Goal: Task Accomplishment & Management: Manage account settings

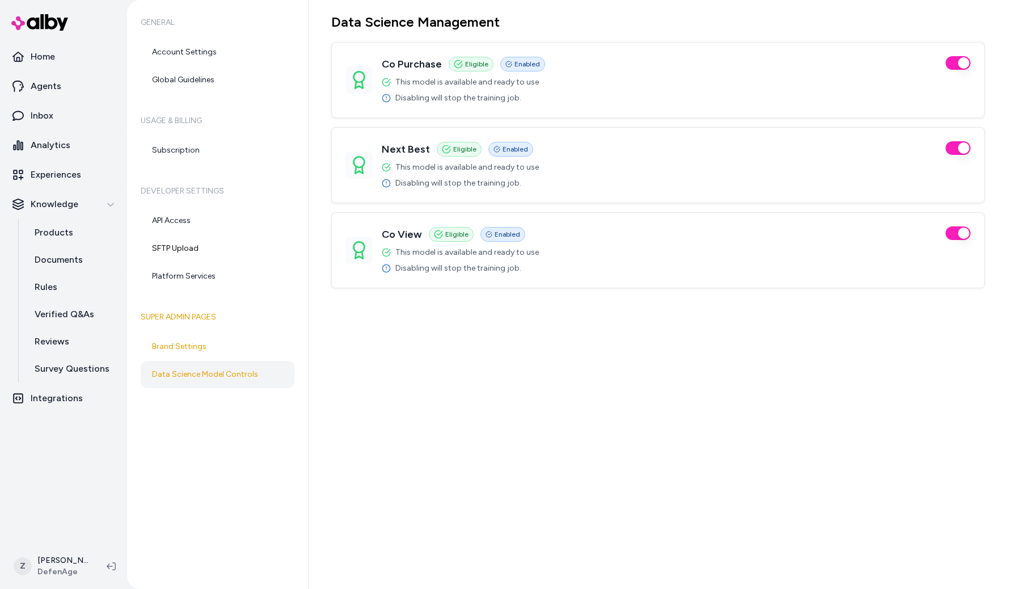
click at [724, 437] on div "Data Science Management Co Purchase Eligible Enabled This model is available an…" at bounding box center [665, 294] width 713 height 589
click at [37, 92] on p "Agents" at bounding box center [46, 86] width 31 height 14
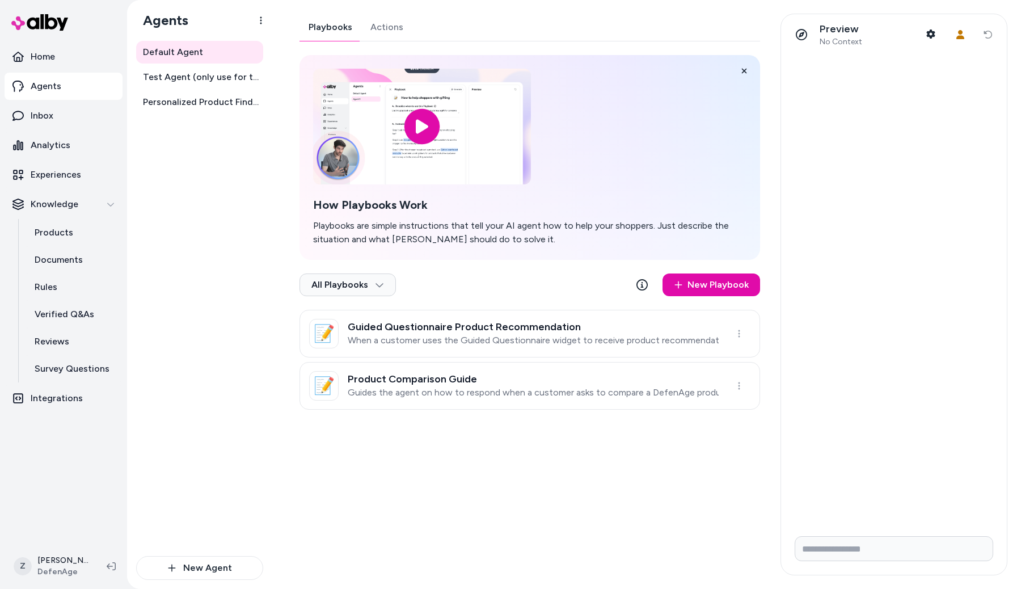
click at [376, 32] on link "Actions" at bounding box center [386, 27] width 51 height 27
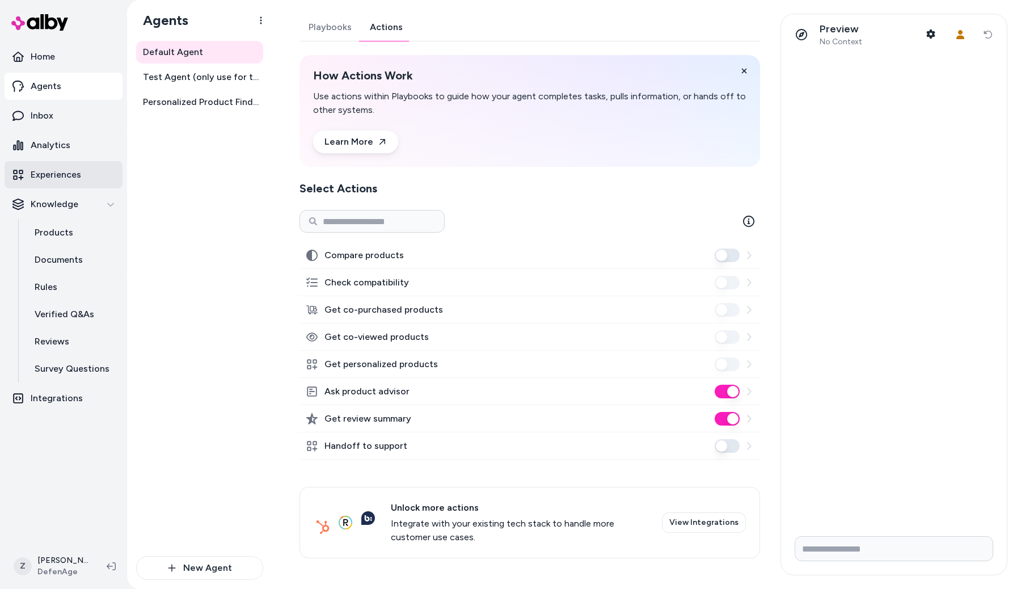
click at [68, 172] on p "Experiences" at bounding box center [56, 175] width 50 height 14
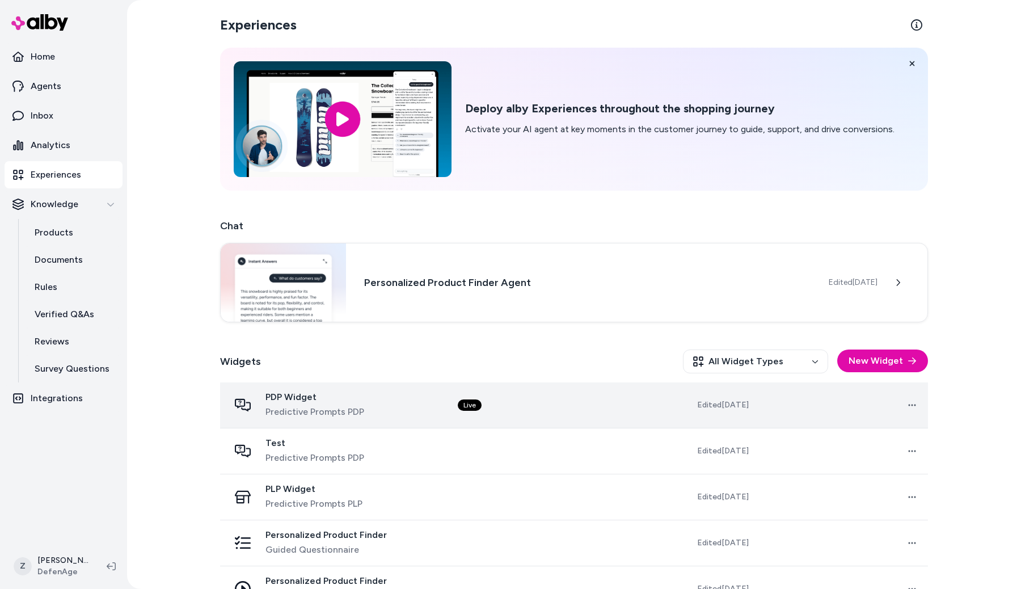
scroll to position [19, 0]
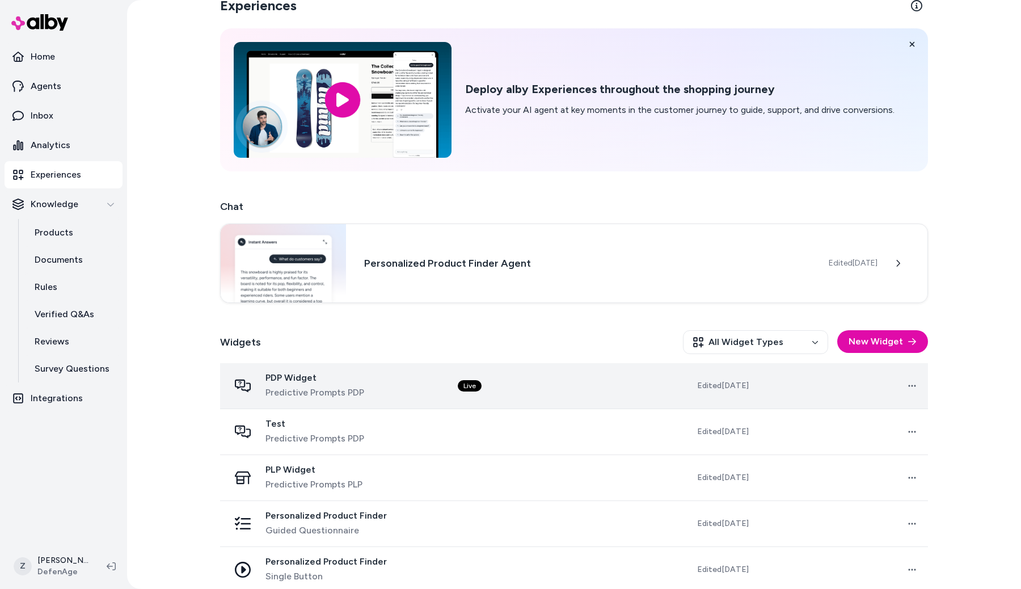
click at [433, 387] on div "PDP Widget Predictive Prompts PDP" at bounding box center [334, 385] width 210 height 27
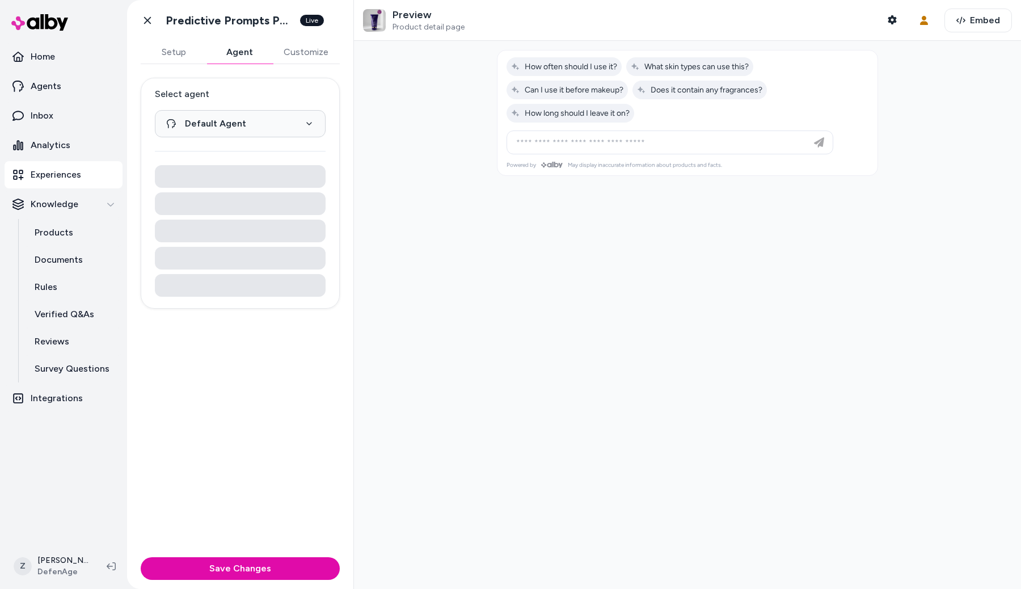
click at [242, 50] on button "Agent" at bounding box center [240, 52] width 66 height 23
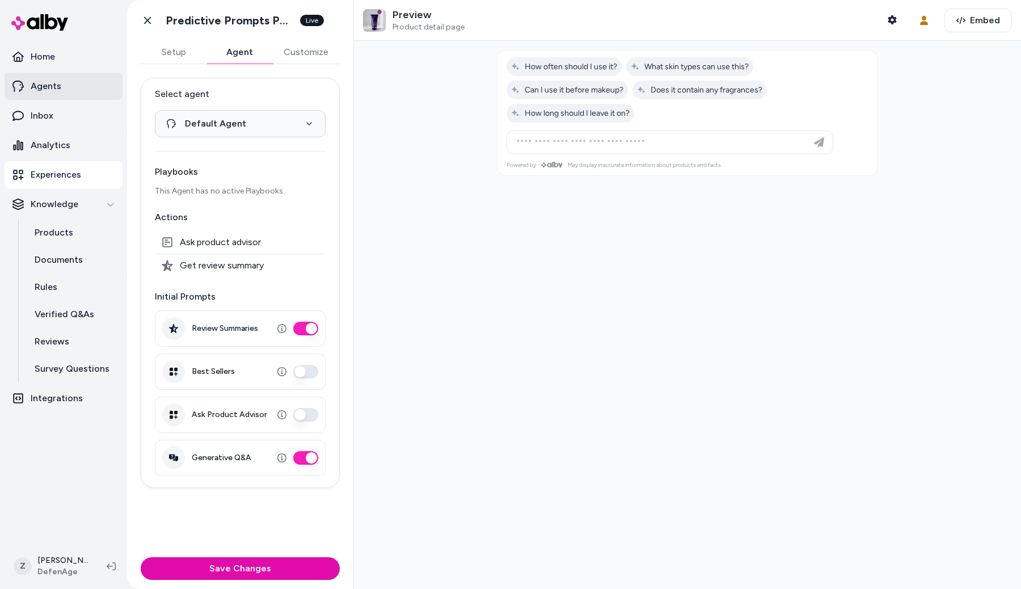
drag, startPoint x: 79, startPoint y: 102, endPoint x: 81, endPoint y: 87, distance: 14.8
click at [81, 87] on ul "Home Agents Inbox Analytics Experiences Knowledge Products Documents Rules Veri…" at bounding box center [64, 227] width 118 height 369
click at [81, 87] on link "Agents" at bounding box center [64, 86] width 118 height 27
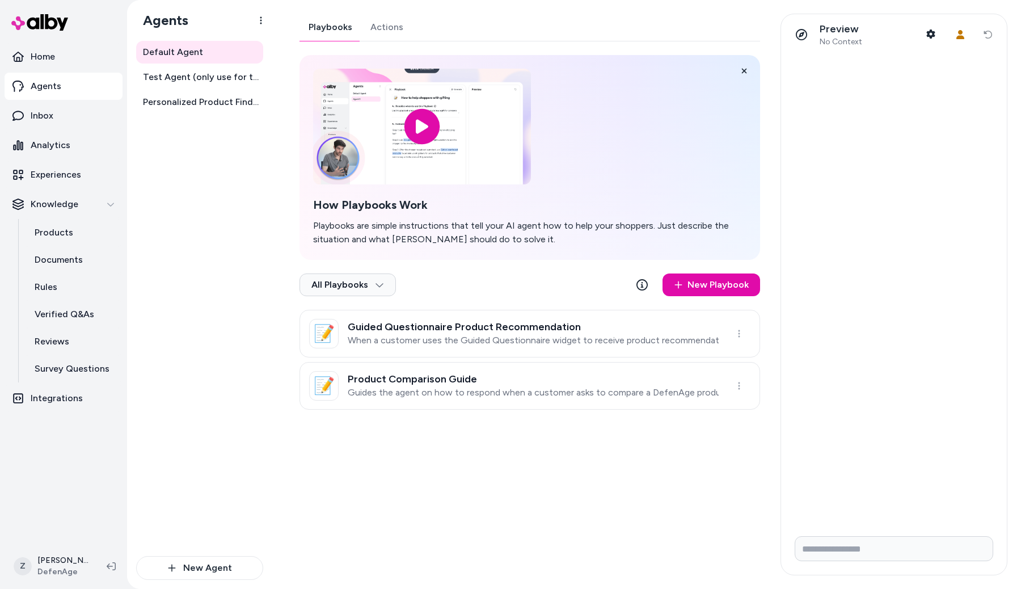
click at [384, 22] on link "Actions" at bounding box center [386, 27] width 51 height 27
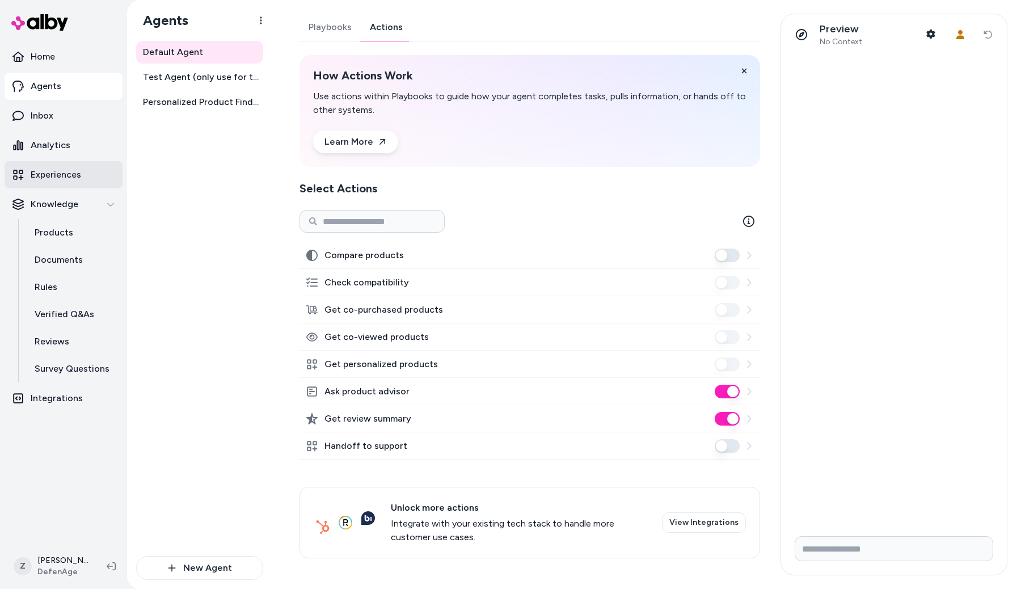
click at [77, 168] on p "Experiences" at bounding box center [56, 175] width 50 height 14
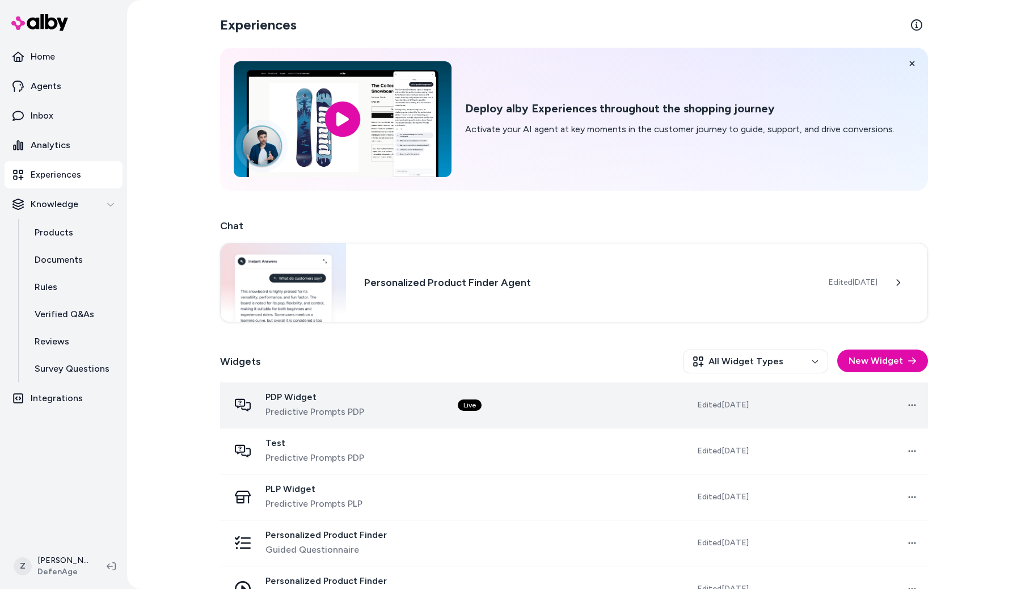
scroll to position [32, 0]
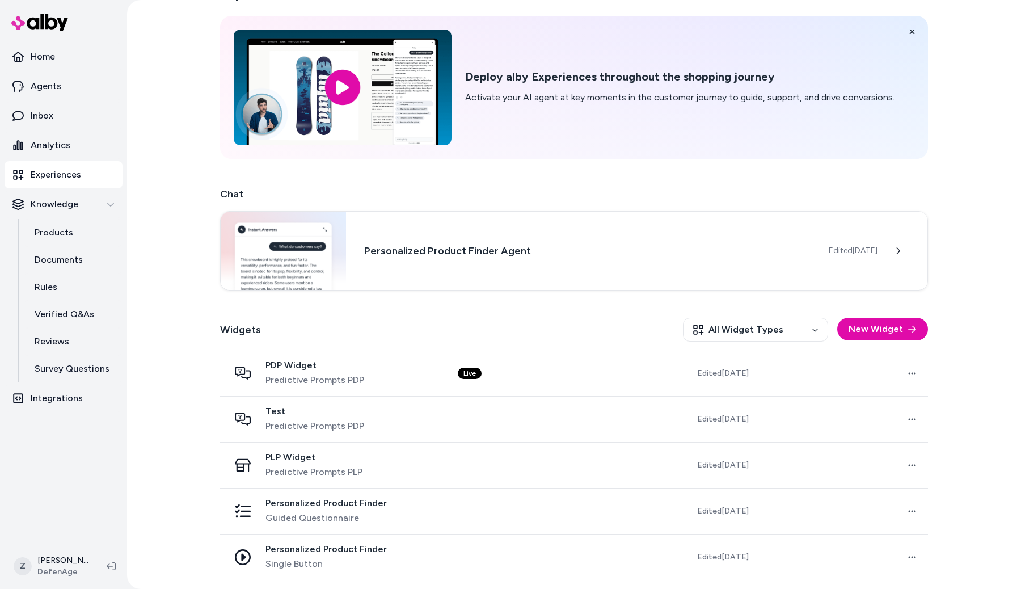
click at [431, 367] on div "PDP Widget Predictive Prompts PDP" at bounding box center [334, 373] width 210 height 27
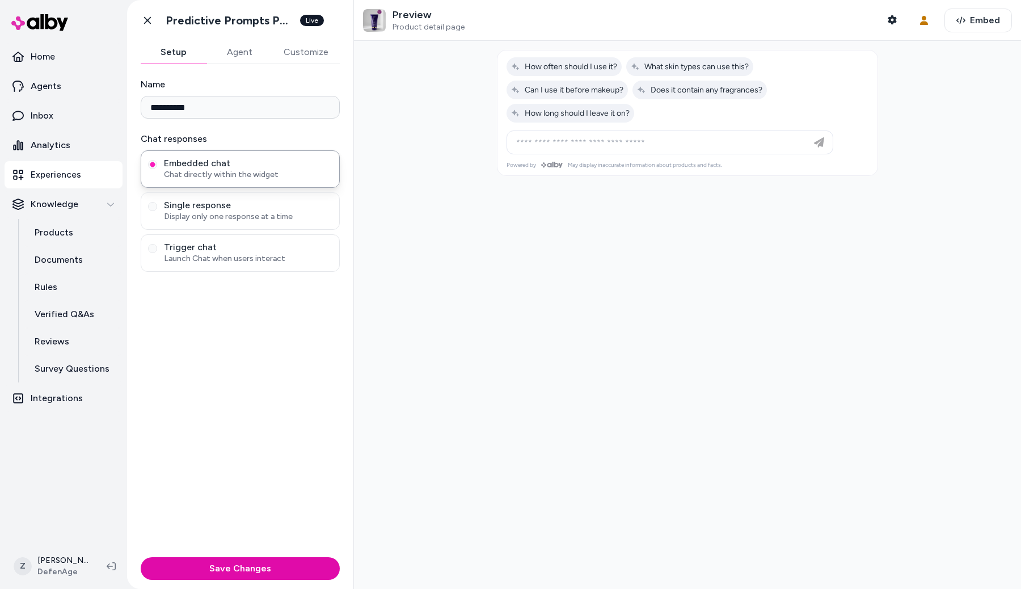
click at [242, 52] on button "Agent" at bounding box center [240, 52] width 66 height 23
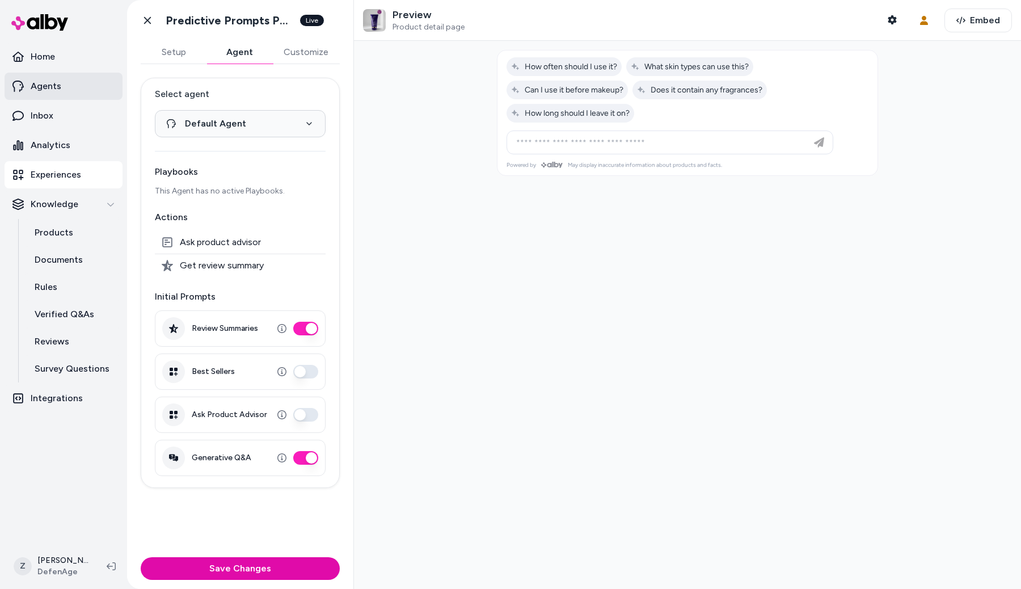
click at [79, 93] on link "Agents" at bounding box center [64, 86] width 118 height 27
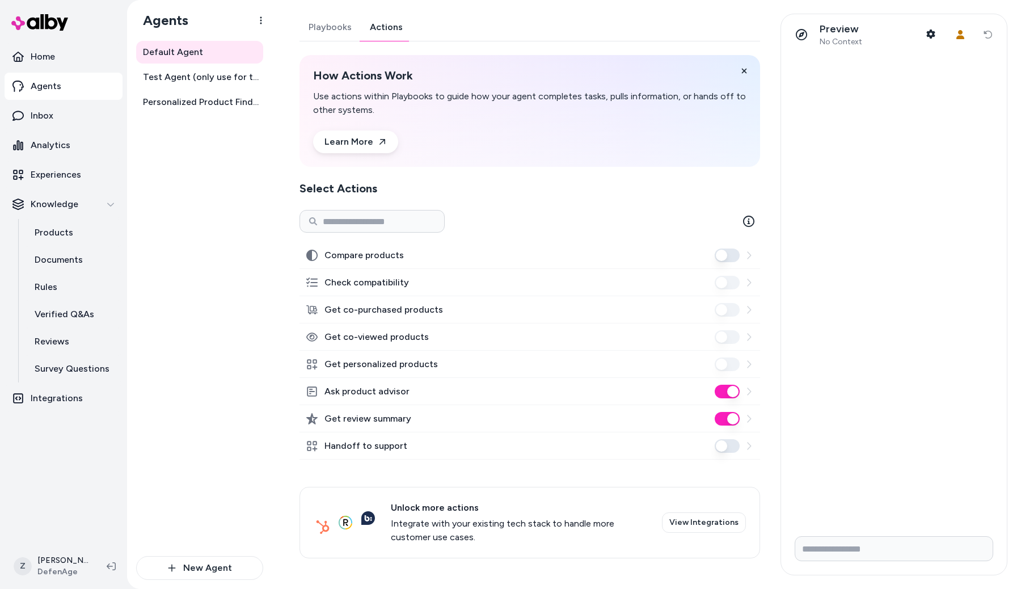
click at [384, 31] on link "Actions" at bounding box center [386, 27] width 51 height 27
click at [57, 168] on p "Experiences" at bounding box center [56, 175] width 50 height 14
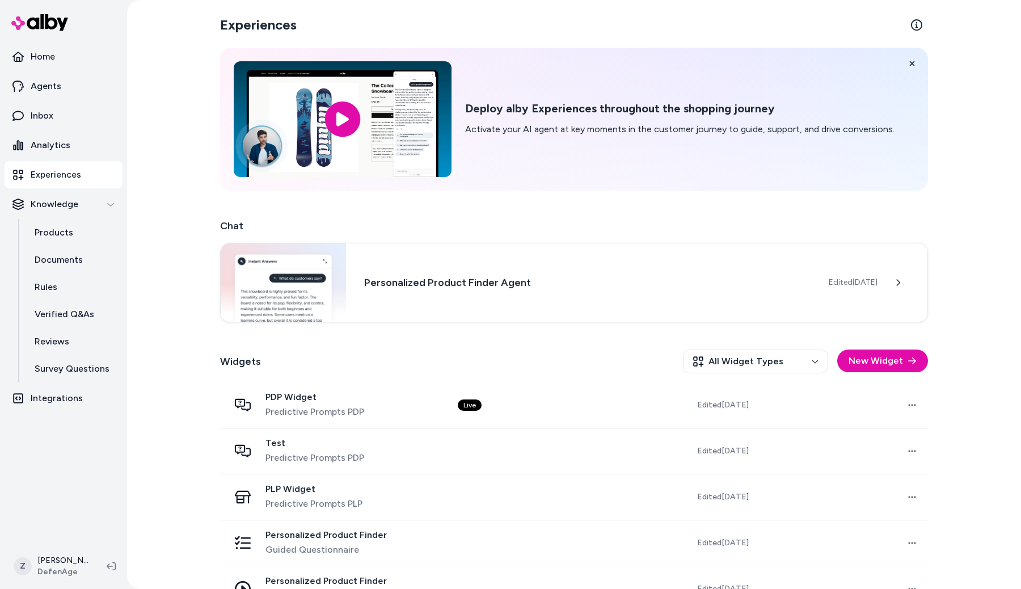
scroll to position [13, 0]
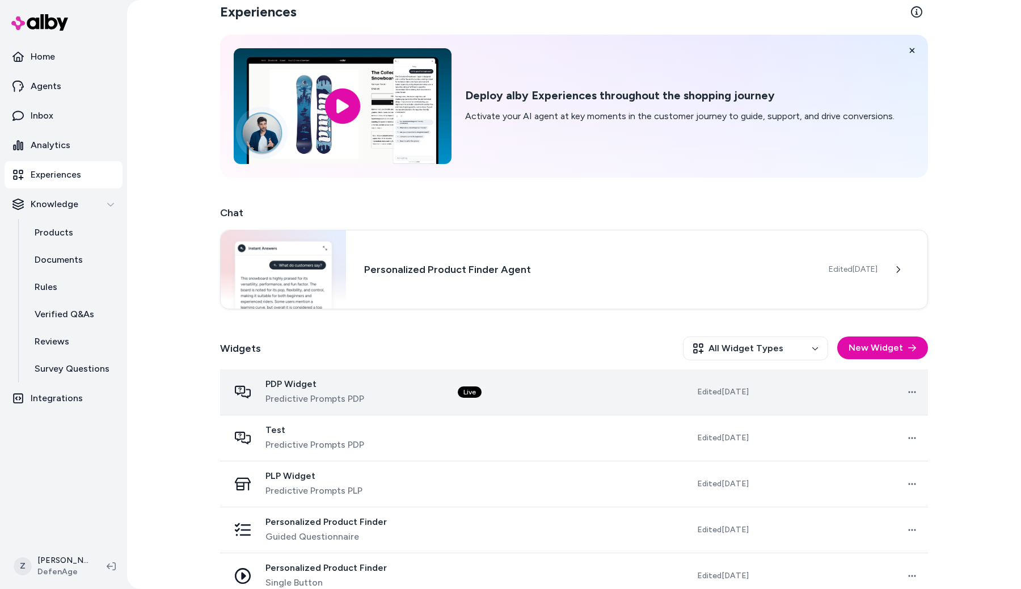
click at [461, 407] on td "Live" at bounding box center [534, 392] width 170 height 46
click at [439, 389] on div "PDP Widget Predictive Prompts PDP" at bounding box center [334, 391] width 210 height 27
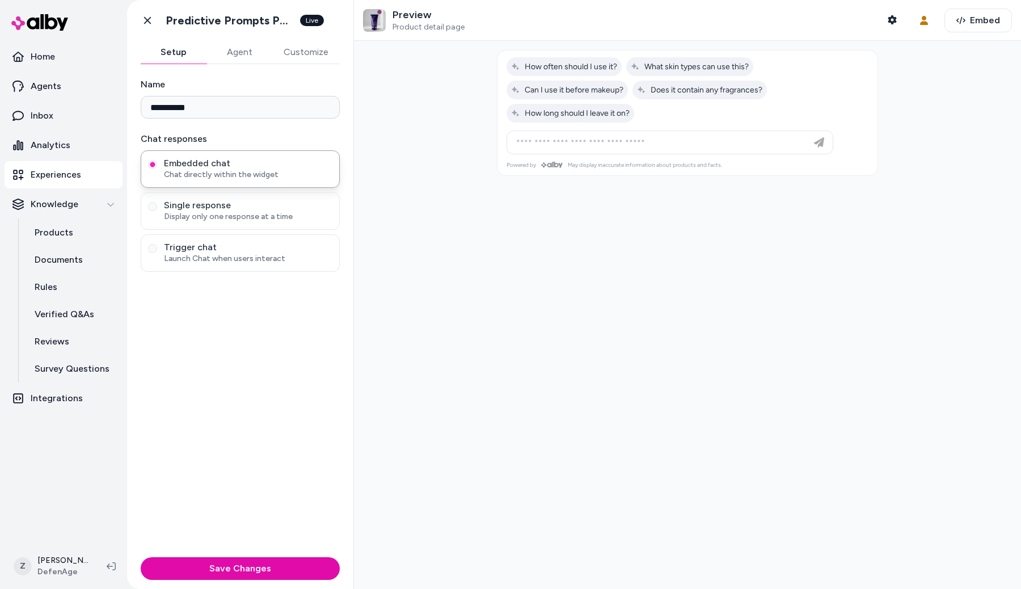
click at [246, 55] on button "Agent" at bounding box center [240, 52] width 66 height 23
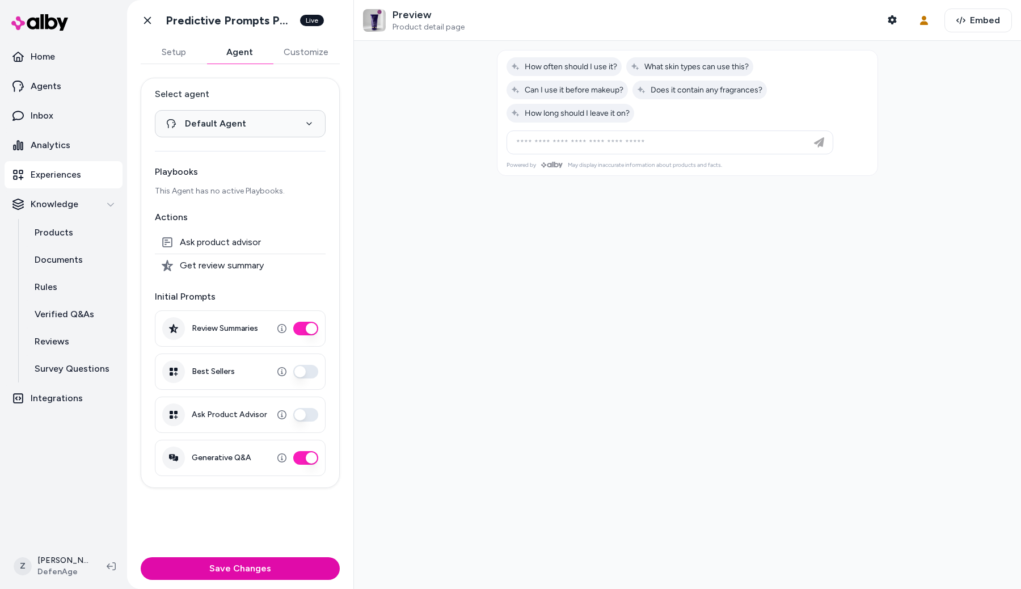
click at [410, 192] on div at bounding box center [687, 315] width 667 height 548
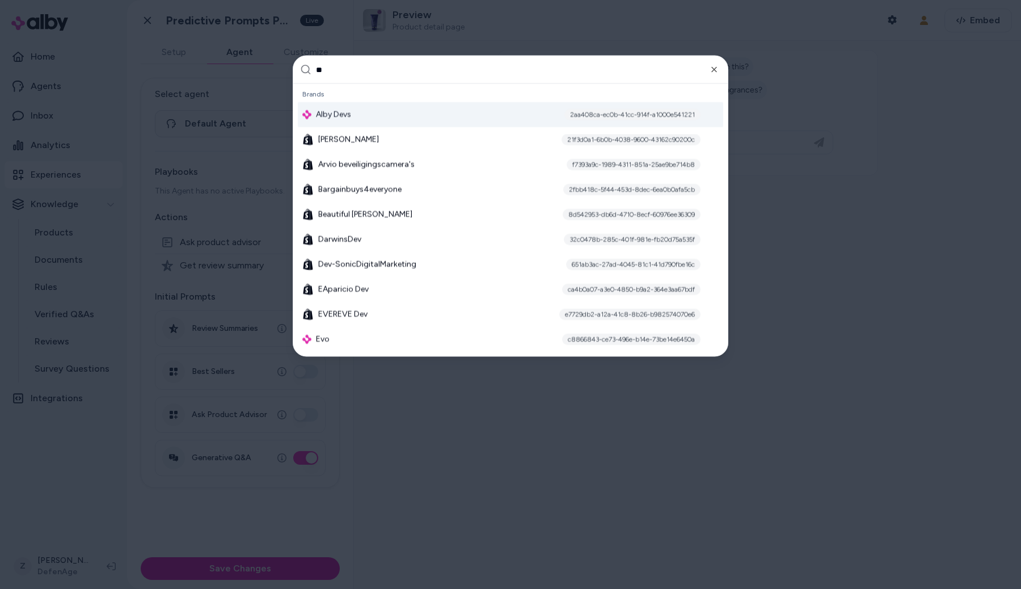
type input "***"
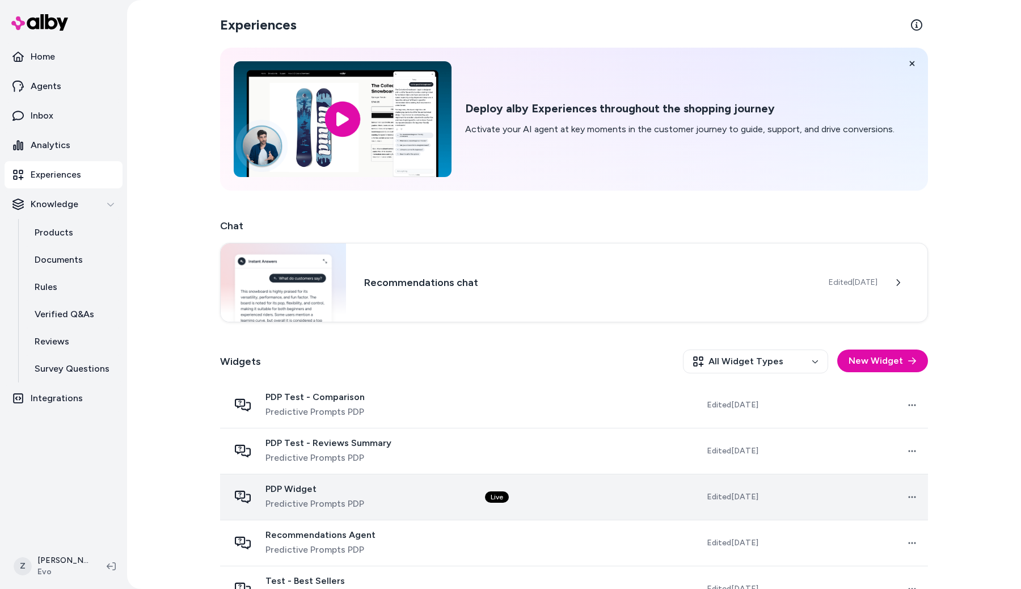
click at [447, 490] on div "PDP Widget Predictive Prompts PDP" at bounding box center [348, 496] width 238 height 27
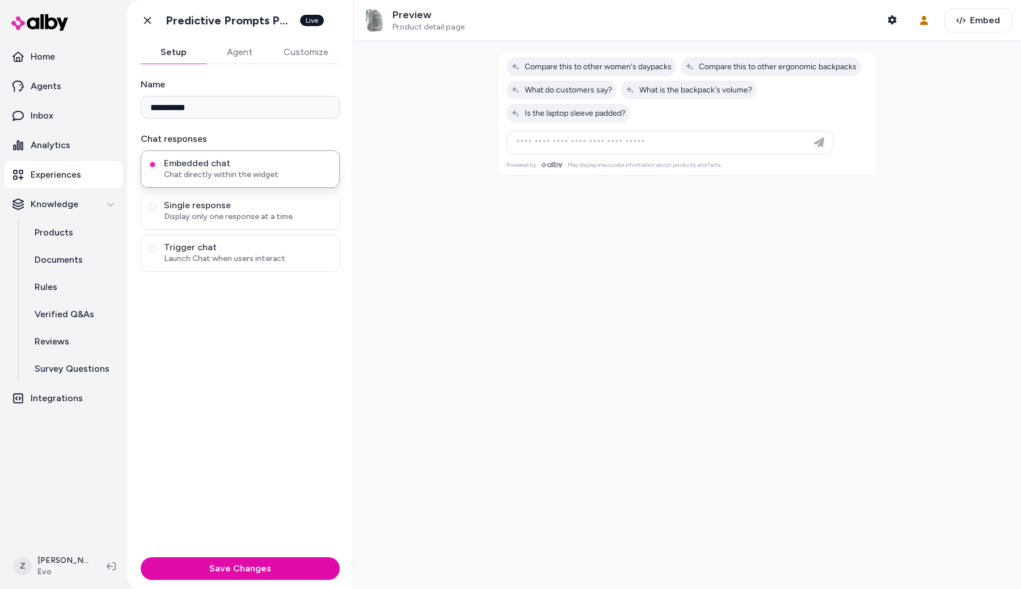
click at [238, 47] on button "Agent" at bounding box center [240, 52] width 66 height 23
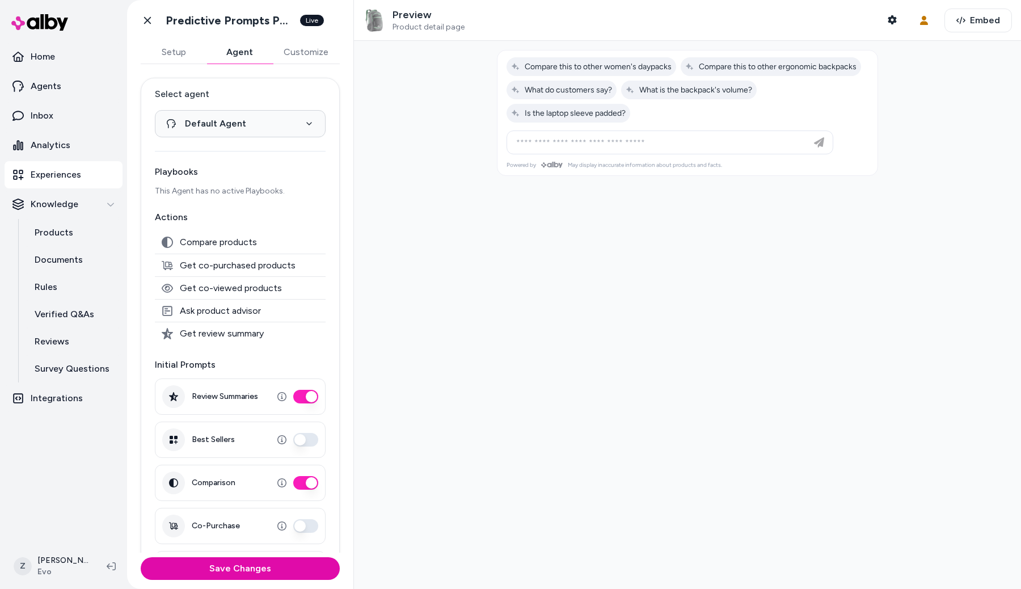
scroll to position [73, 0]
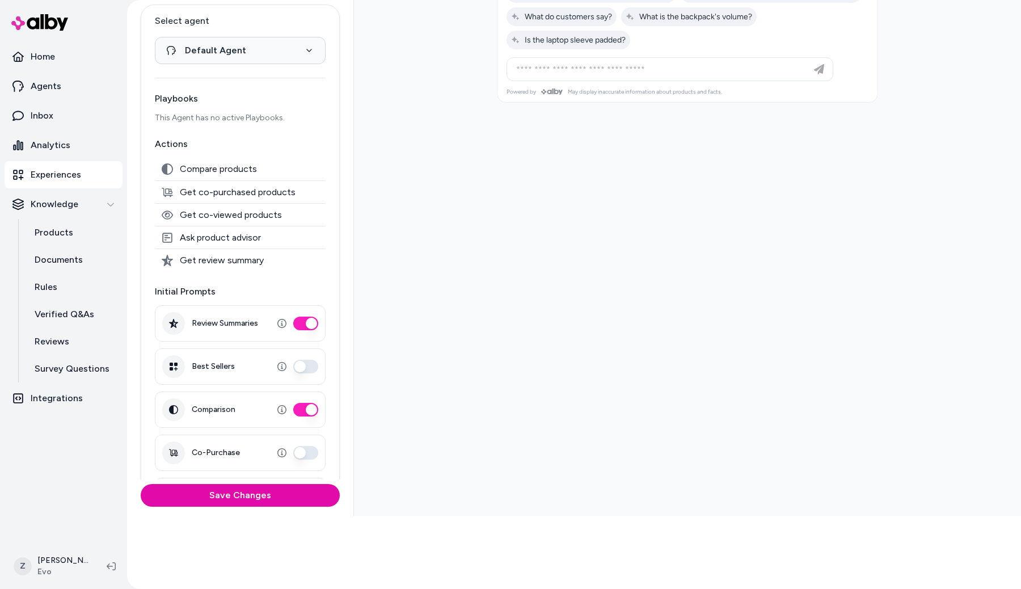
click at [304, 451] on button "Co-Purchase" at bounding box center [305, 453] width 25 height 14
click at [297, 492] on button "Save Changes" at bounding box center [240, 495] width 199 height 23
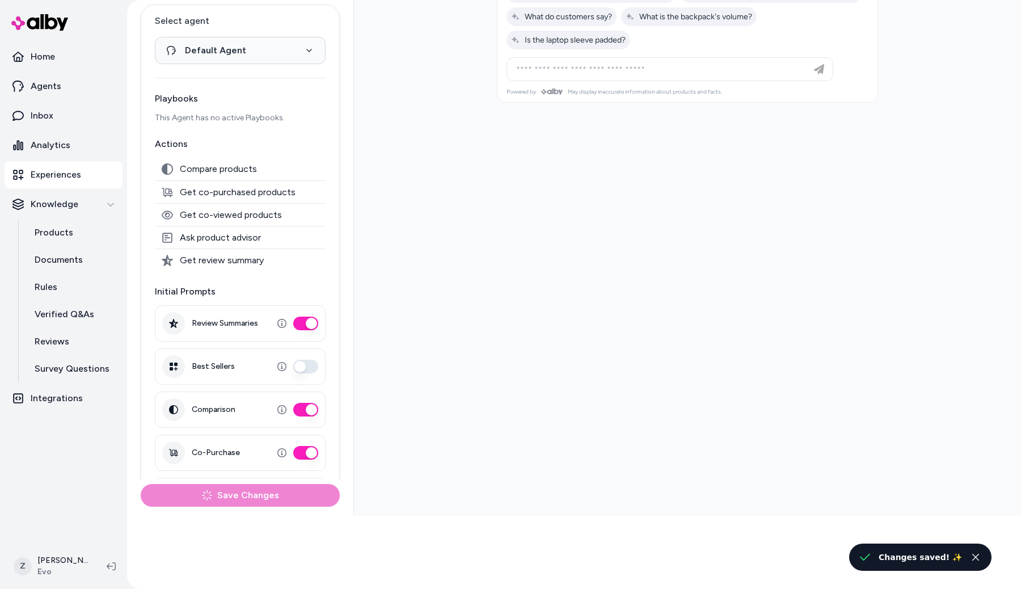
scroll to position [0, 0]
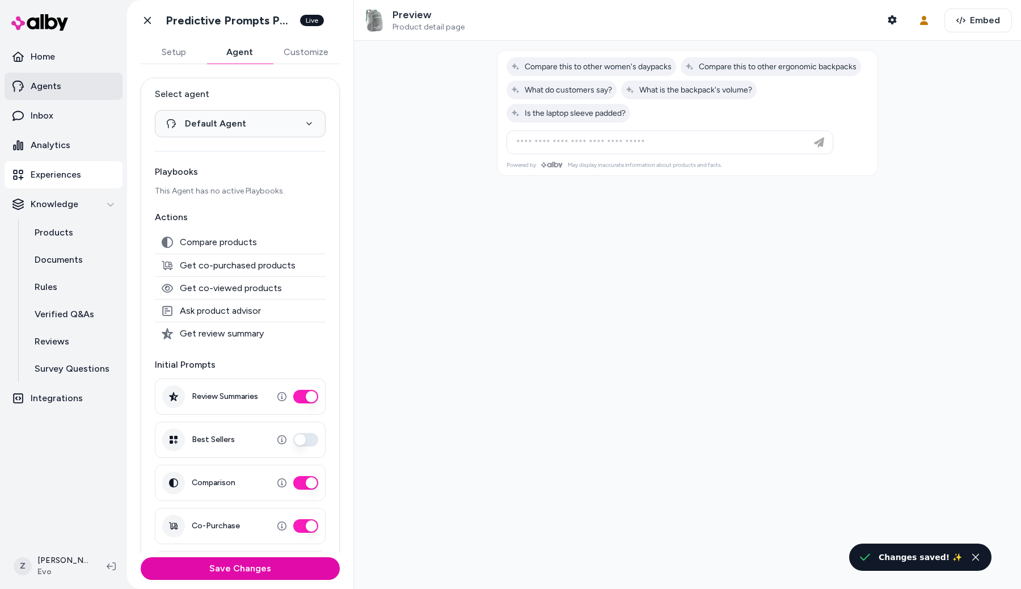
click at [68, 87] on link "Agents" at bounding box center [64, 86] width 118 height 27
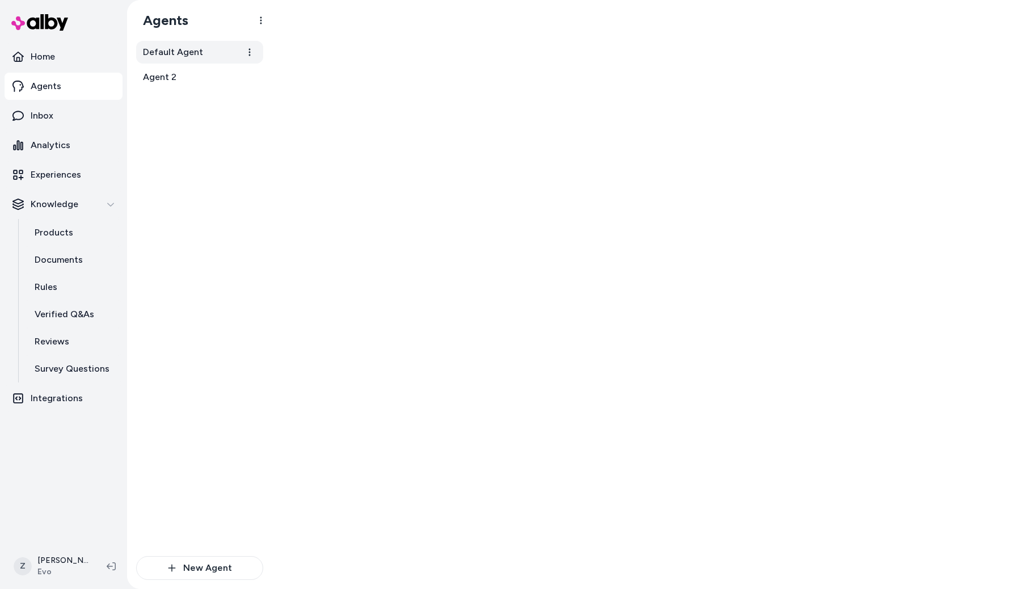
click at [191, 56] on span "Default Agent" at bounding box center [173, 52] width 60 height 14
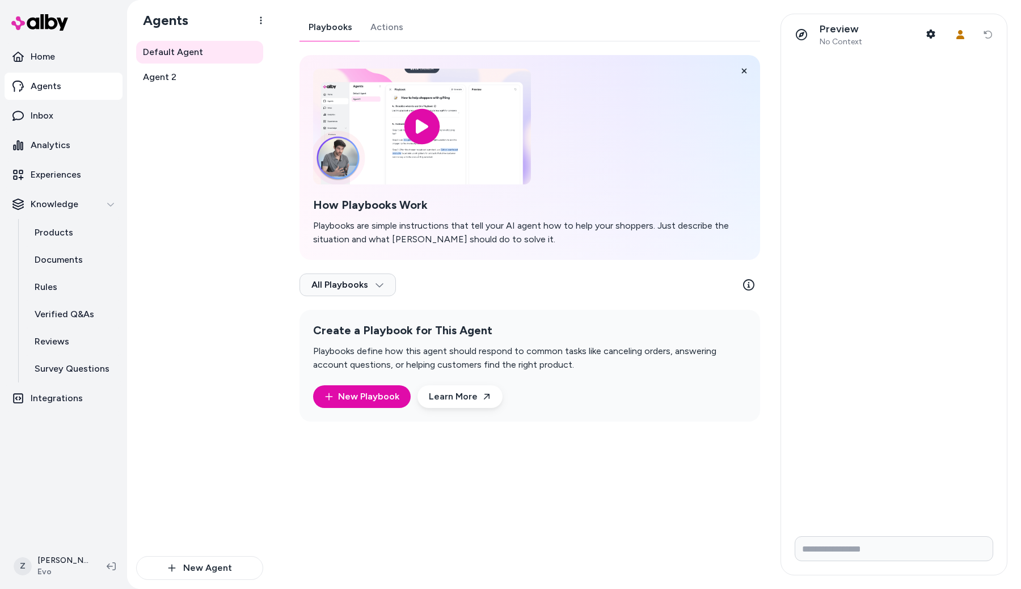
click at [386, 25] on link "Actions" at bounding box center [386, 27] width 51 height 27
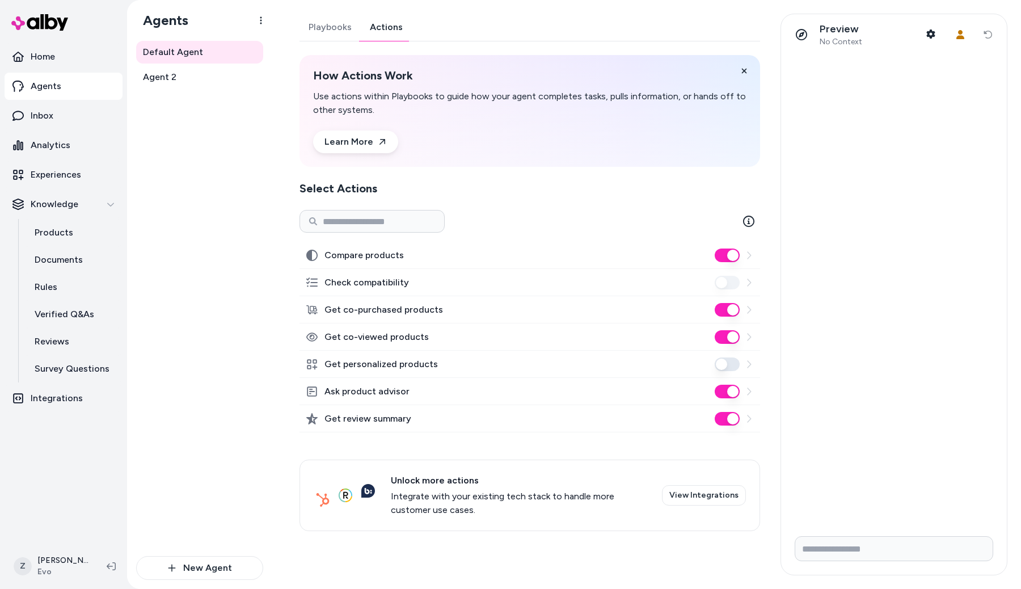
click at [726, 312] on button "Get co-purchased products" at bounding box center [727, 310] width 25 height 14
click at [74, 179] on p "Experiences" at bounding box center [56, 175] width 50 height 14
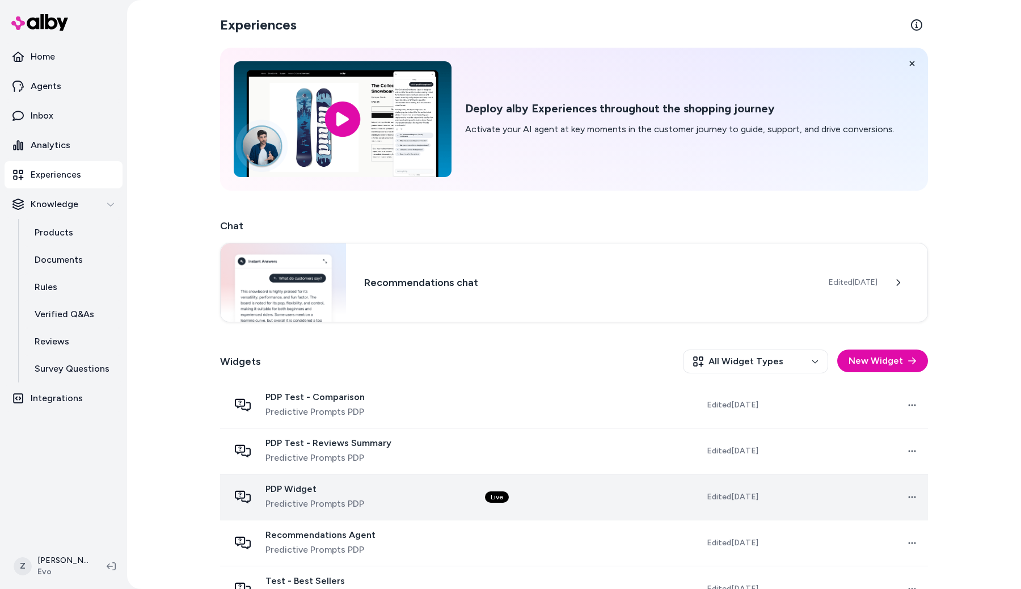
click at [503, 504] on td "Live" at bounding box center [556, 497] width 161 height 46
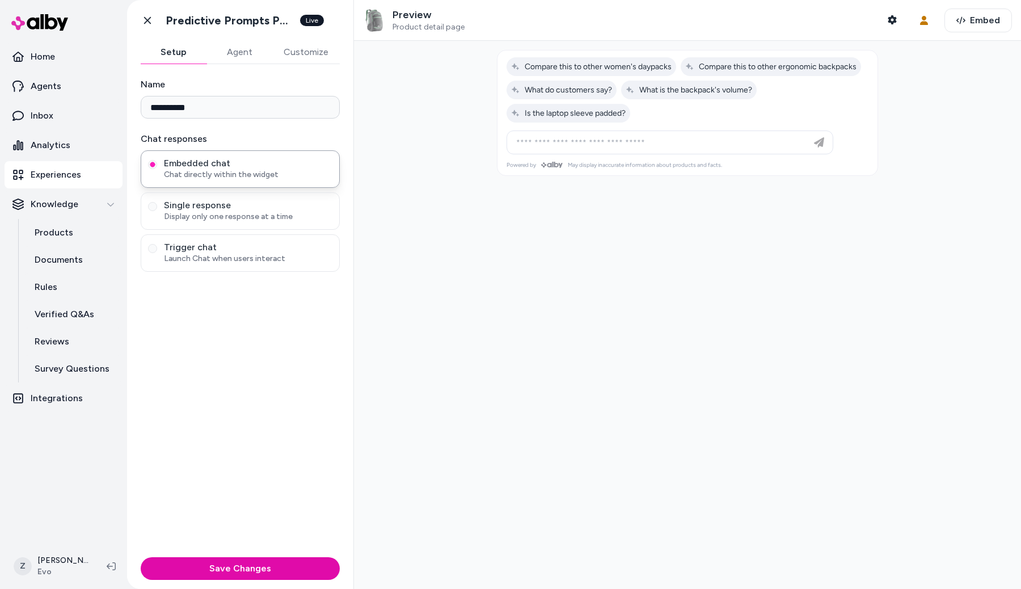
click at [240, 60] on button "Agent" at bounding box center [240, 52] width 66 height 23
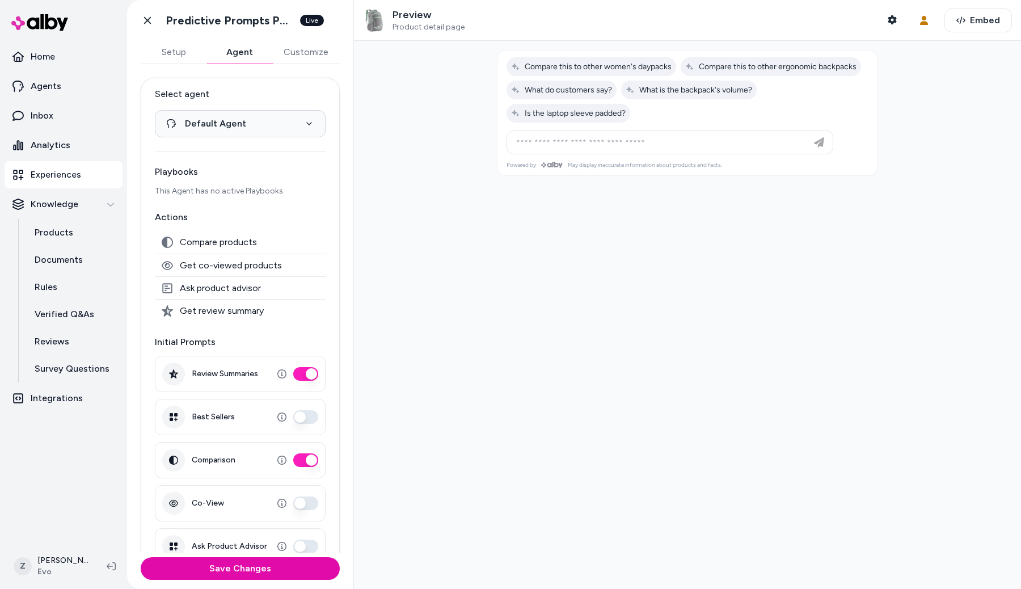
scroll to position [67, 0]
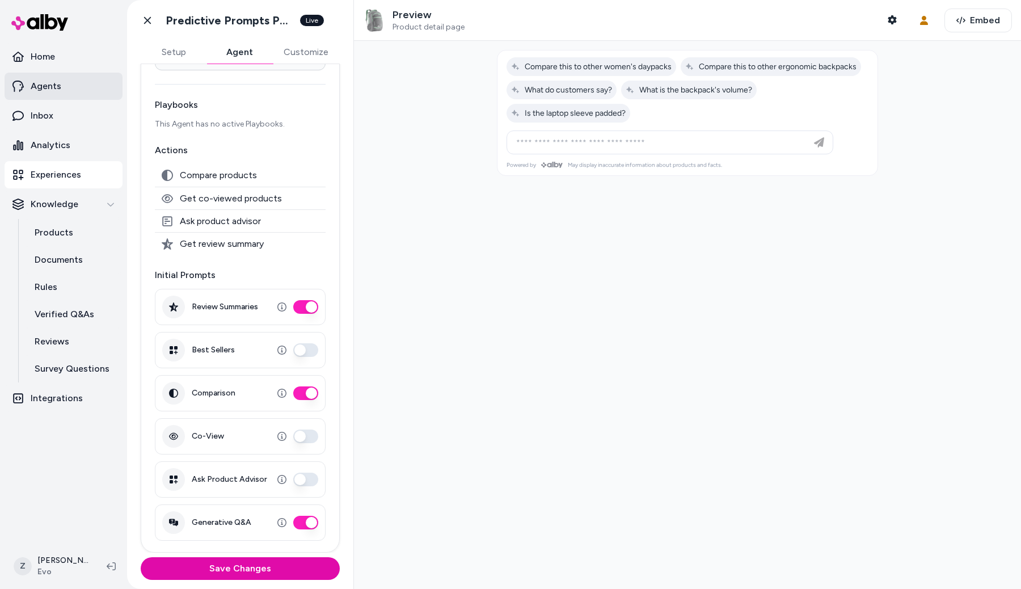
click at [44, 87] on p "Agents" at bounding box center [46, 86] width 31 height 14
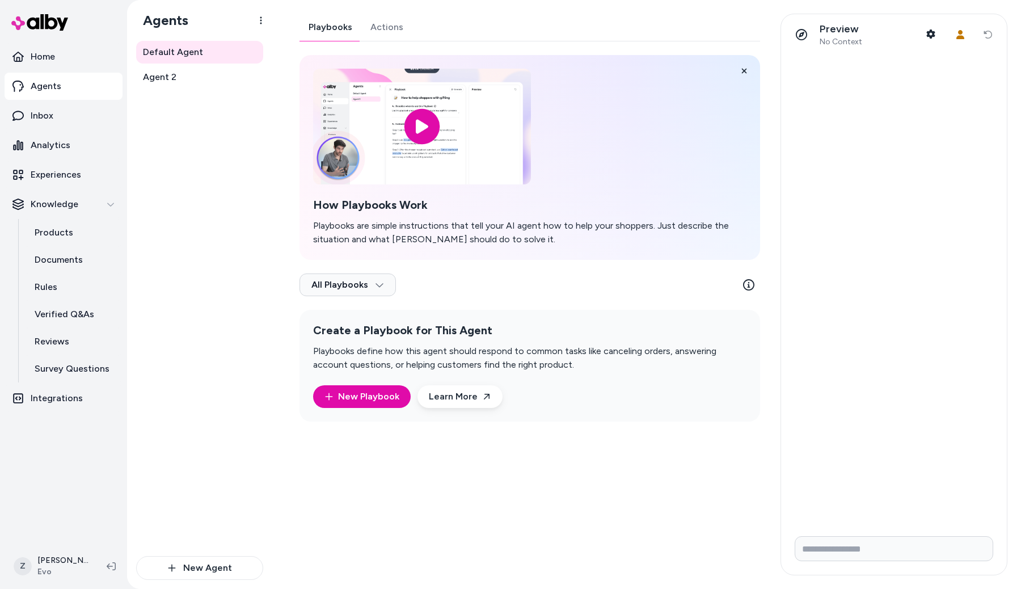
click at [400, 20] on link "Actions" at bounding box center [386, 27] width 51 height 27
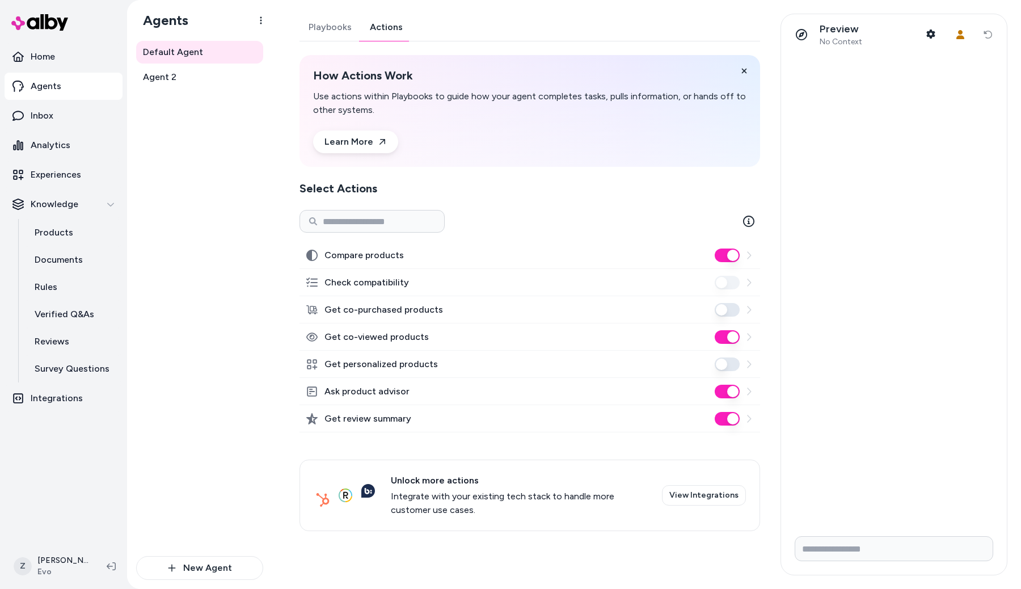
click at [728, 310] on button "Get co-purchased products" at bounding box center [727, 310] width 25 height 14
click at [61, 180] on p "Experiences" at bounding box center [56, 175] width 50 height 14
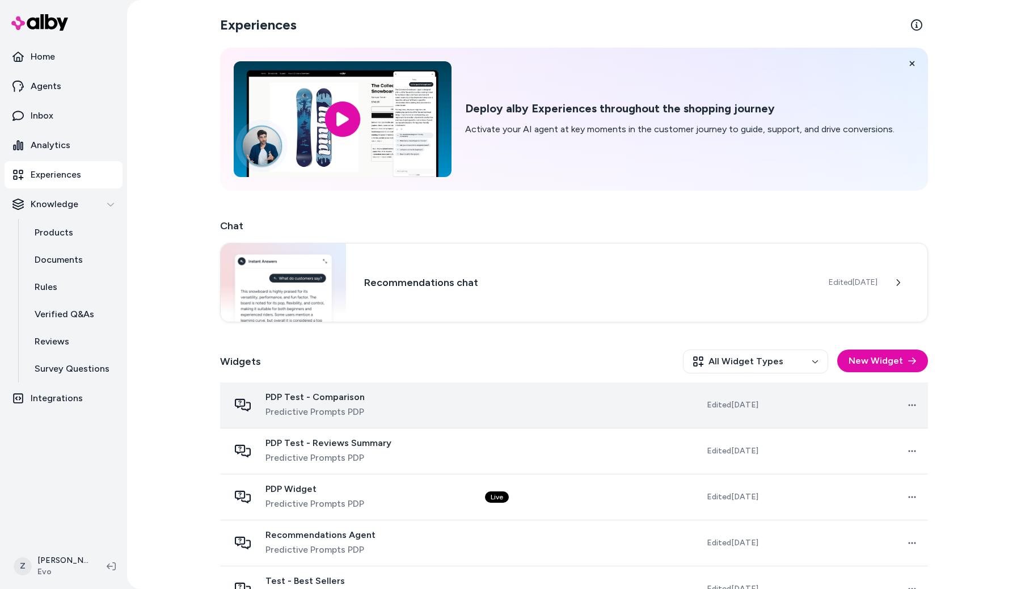
scroll to position [124, 0]
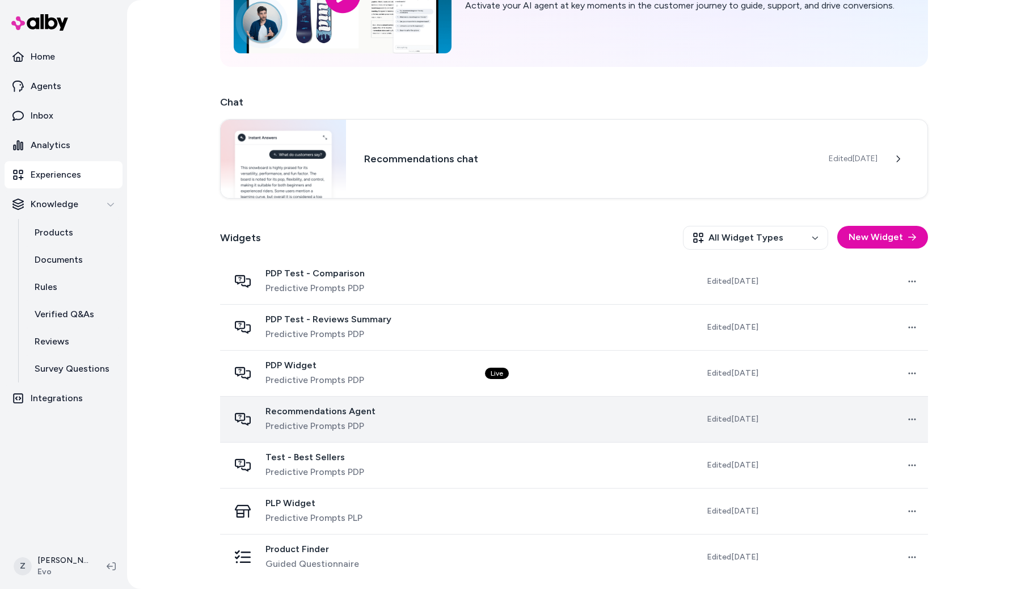
click at [277, 399] on td "Recommendations Agent Predictive Prompts PDP" at bounding box center [348, 419] width 256 height 46
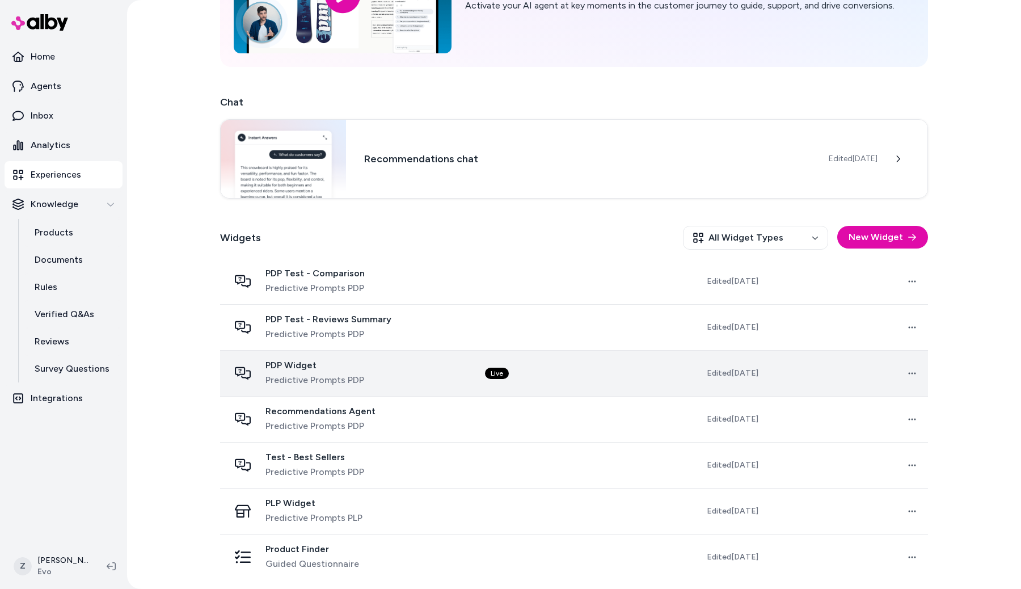
click at [284, 382] on span "Predictive Prompts PDP" at bounding box center [315, 380] width 99 height 14
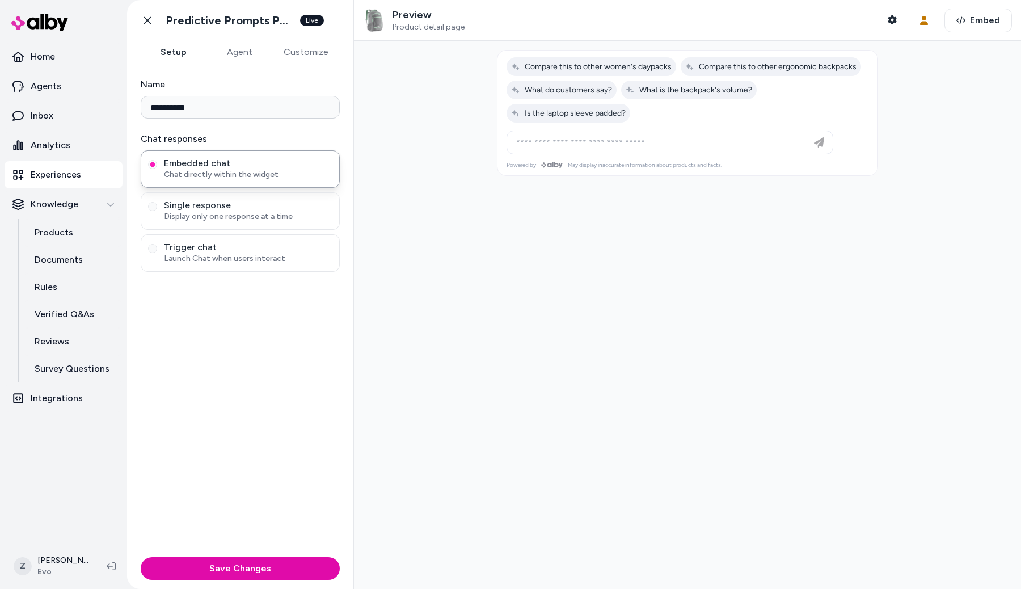
click at [232, 38] on div "Go back Predictive Prompts PDP Live" at bounding box center [240, 20] width 226 height 41
click at [232, 59] on button "Agent" at bounding box center [240, 52] width 66 height 23
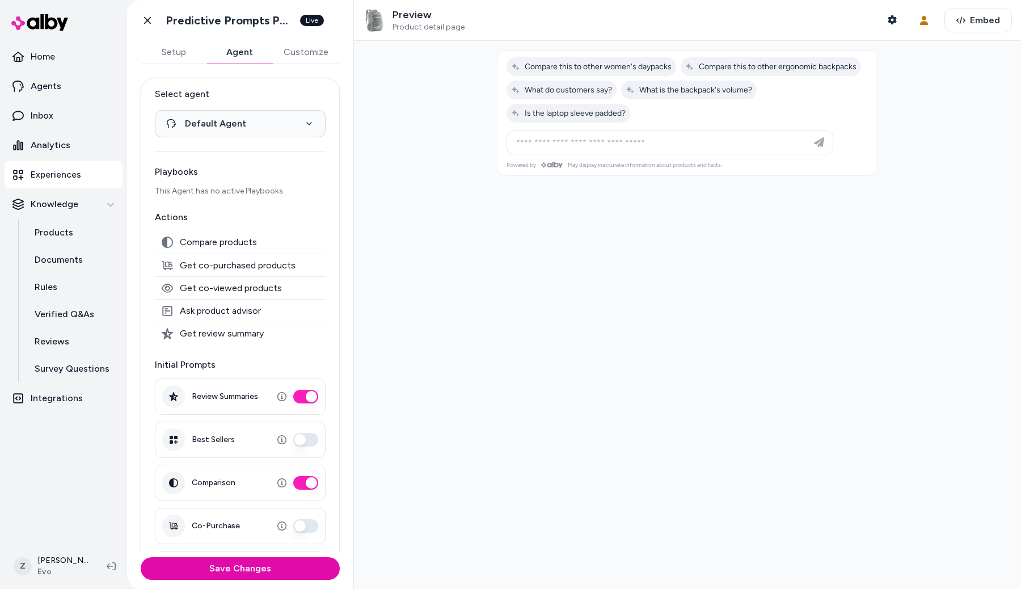
scroll to position [133, 0]
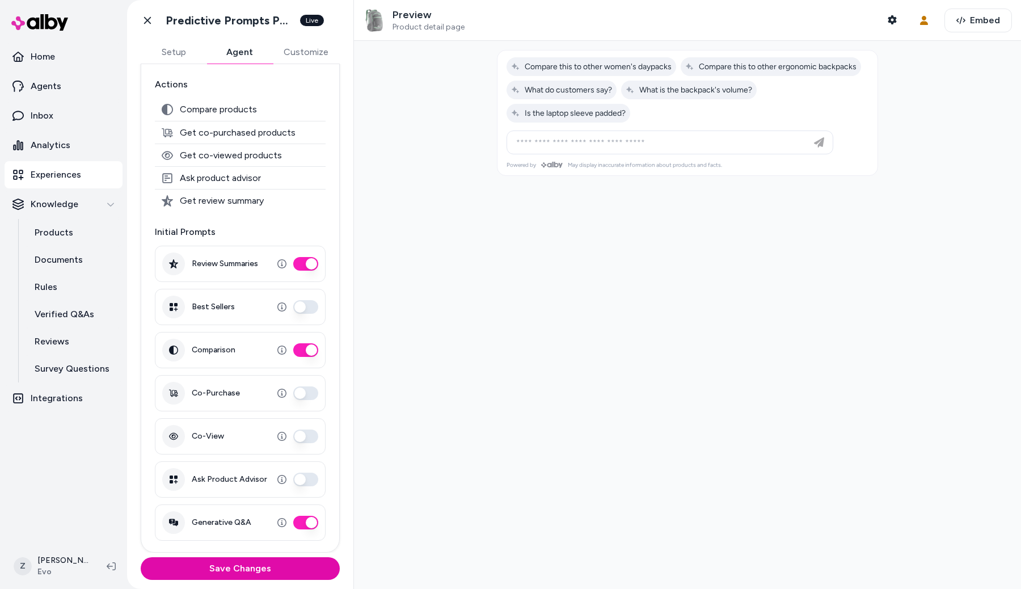
click at [527, 445] on div at bounding box center [687, 315] width 667 height 548
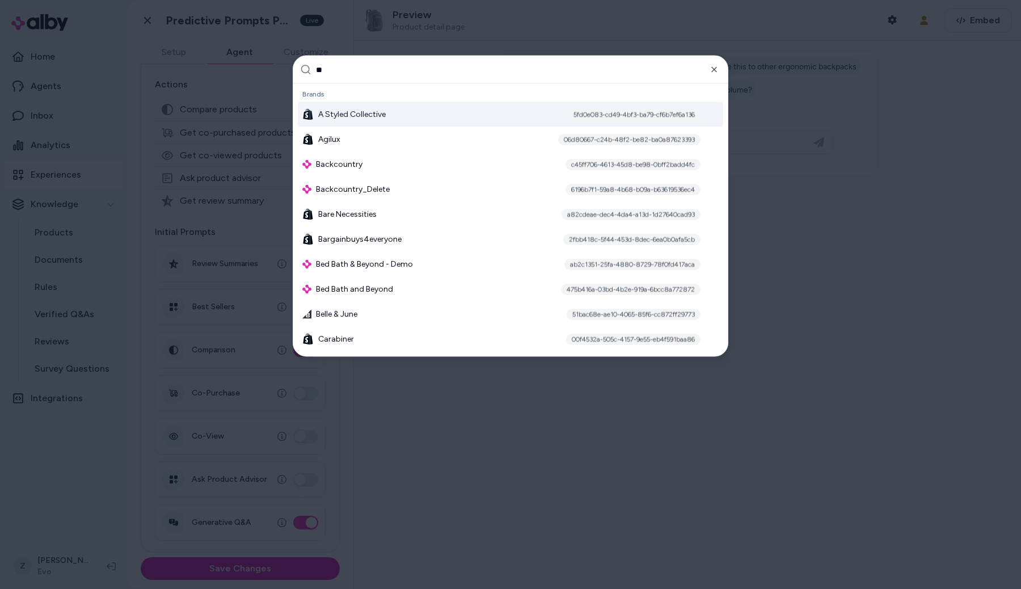
type input "***"
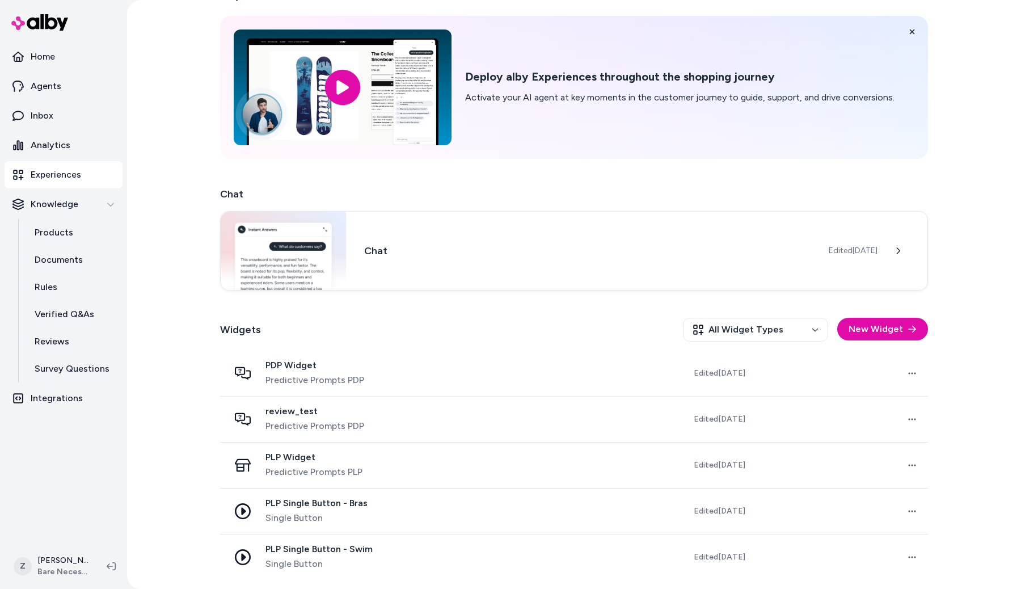
scroll to position [32, 0]
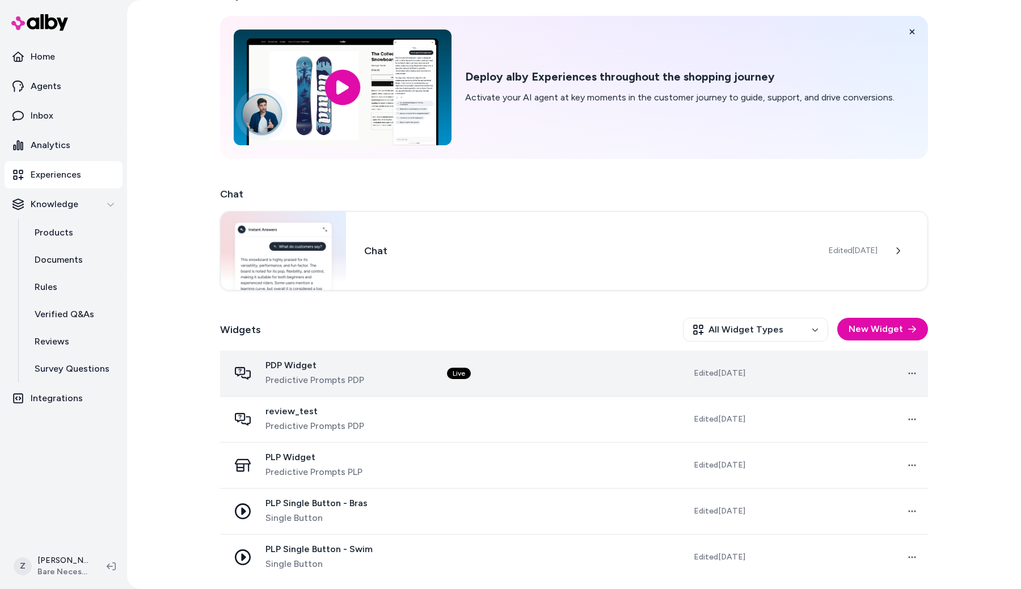
click at [405, 357] on td "PDP Widget Predictive Prompts PDP" at bounding box center [329, 374] width 218 height 46
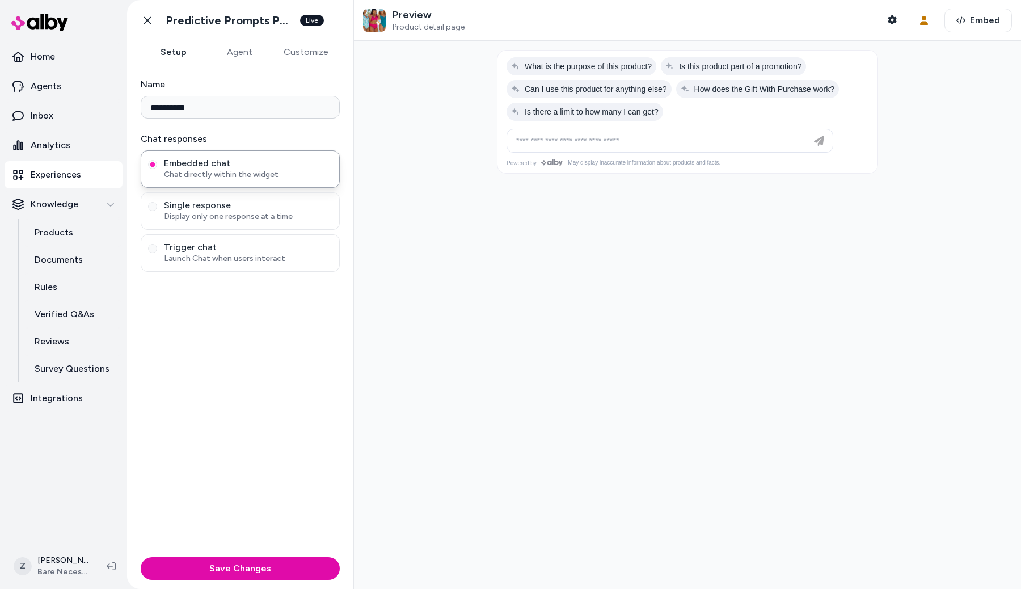
click at [245, 54] on button "Agent" at bounding box center [240, 52] width 66 height 23
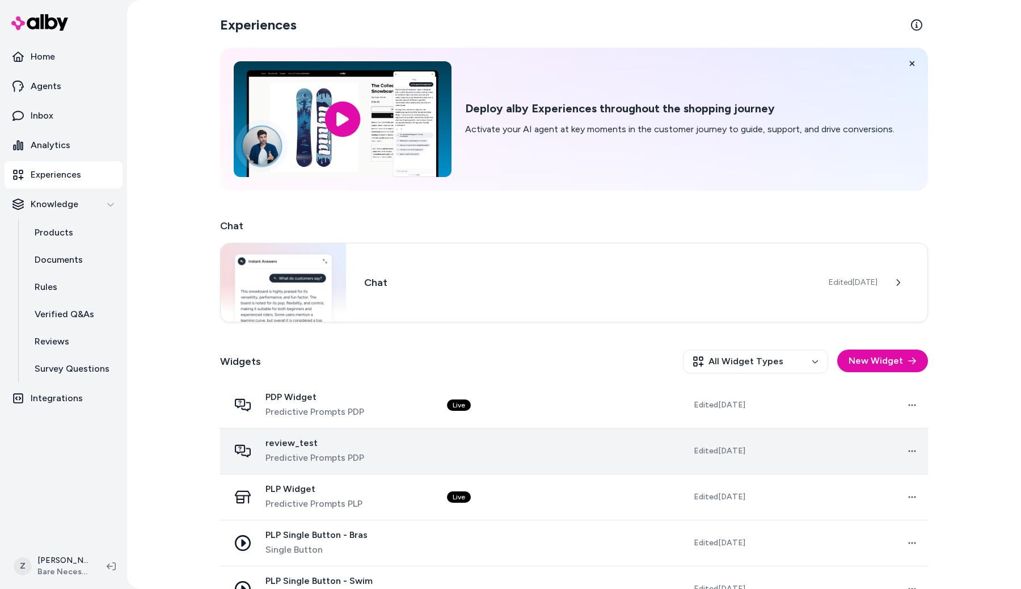
scroll to position [32, 0]
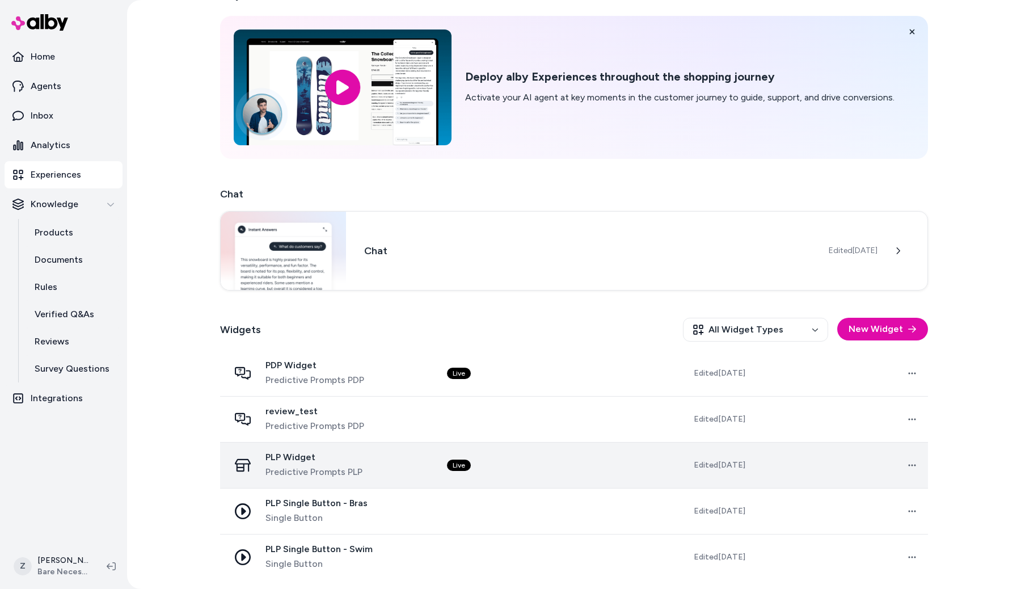
click at [321, 461] on span "PLP Widget" at bounding box center [314, 457] width 97 height 11
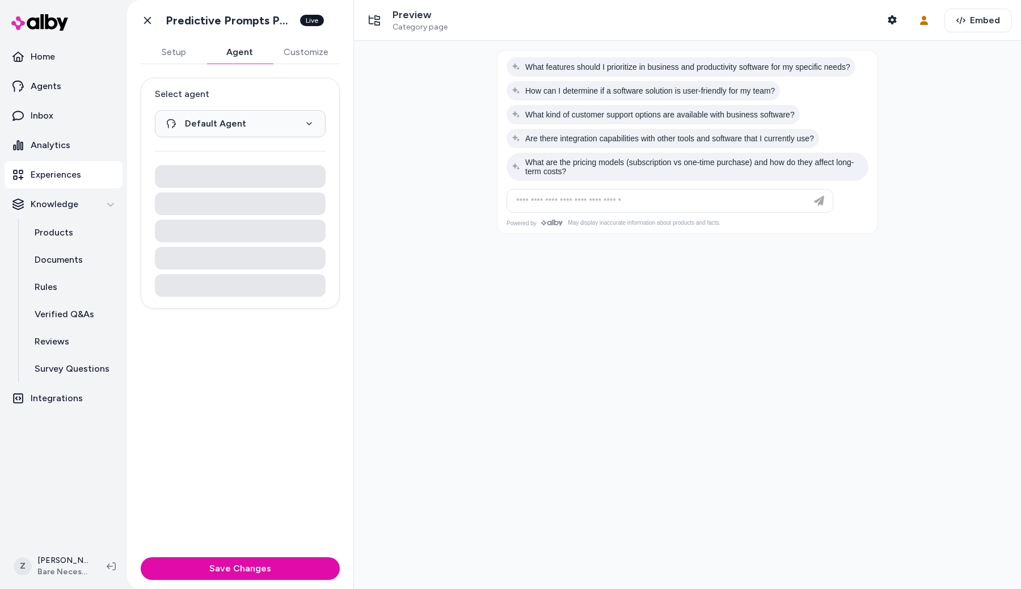
click at [229, 52] on button "Agent" at bounding box center [240, 52] width 66 height 23
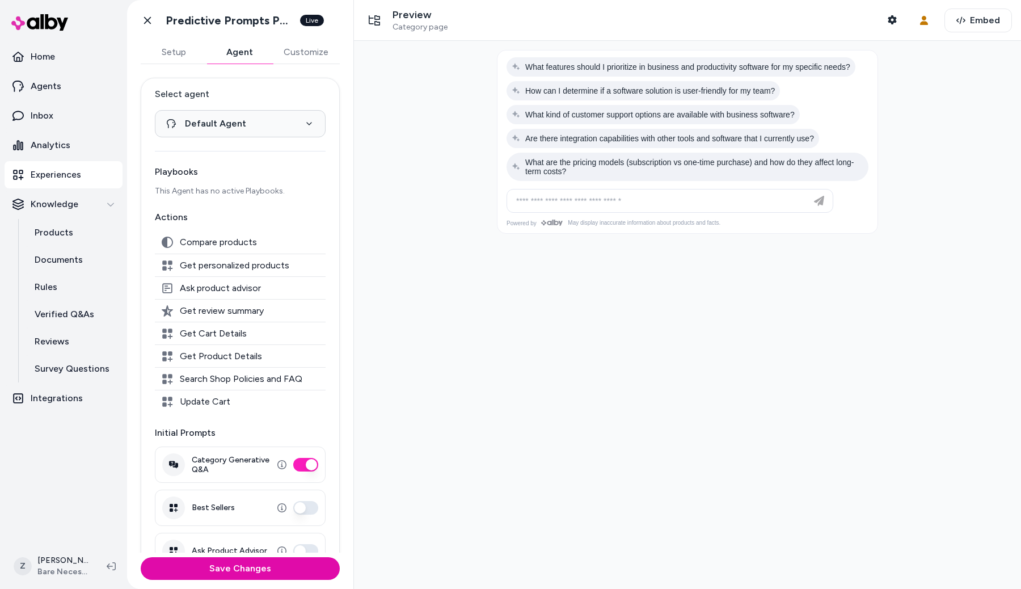
click at [403, 218] on div at bounding box center [687, 315] width 667 height 548
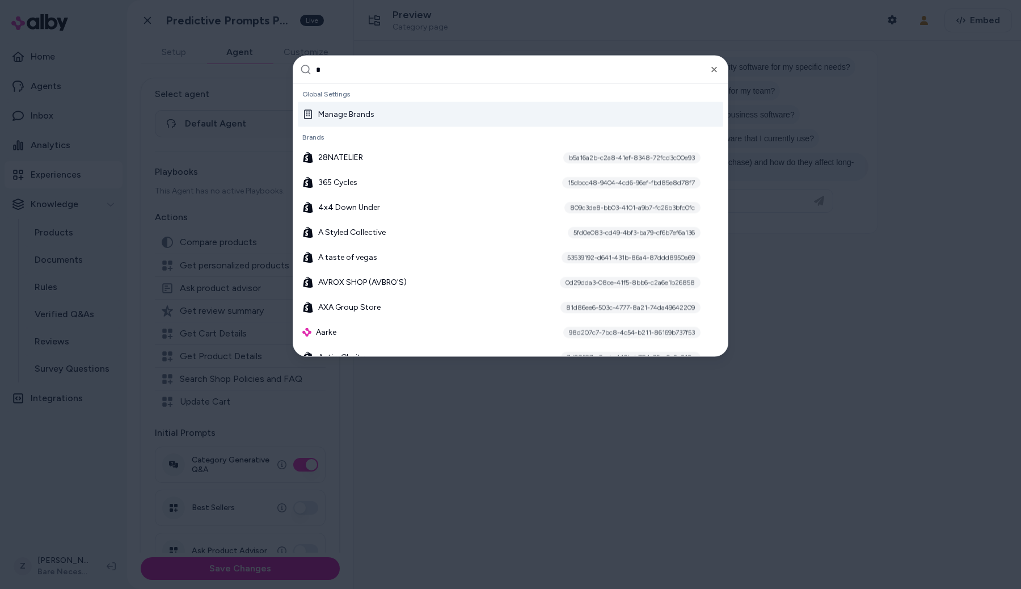
type input "**"
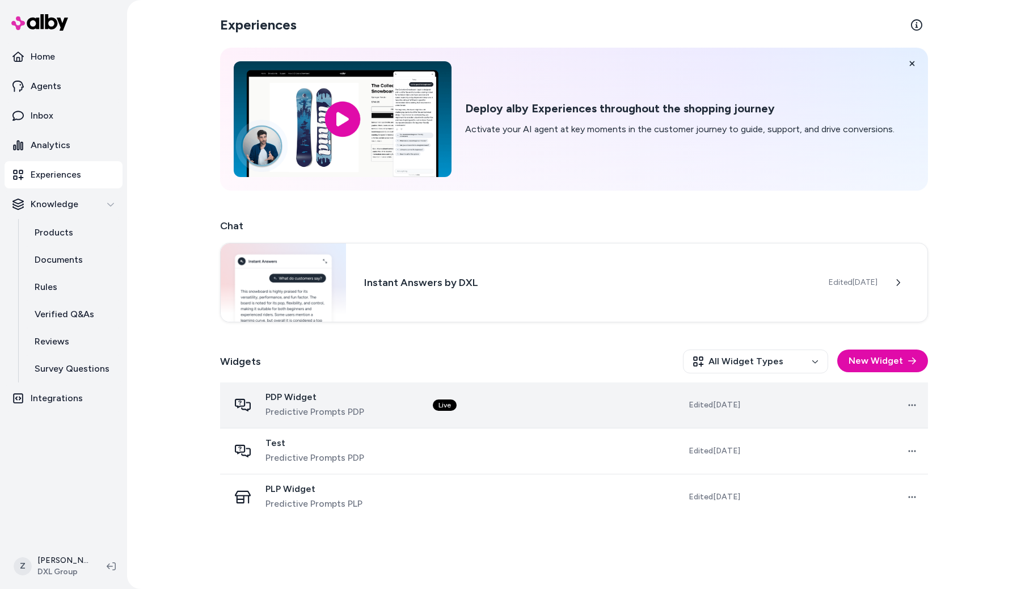
click at [334, 406] on span "Predictive Prompts PDP" at bounding box center [315, 412] width 99 height 14
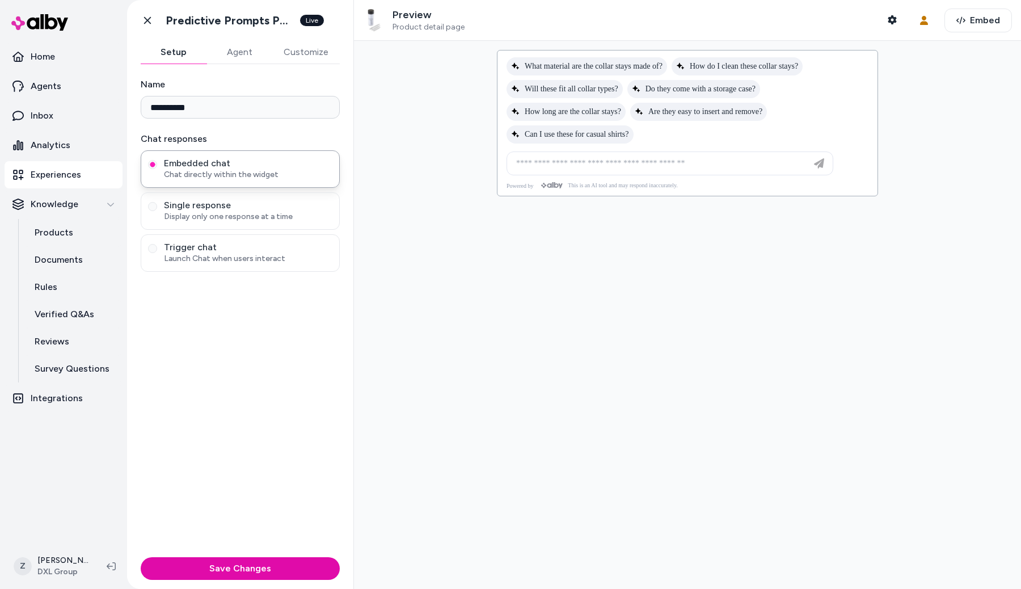
click at [242, 50] on button "Agent" at bounding box center [240, 52] width 66 height 23
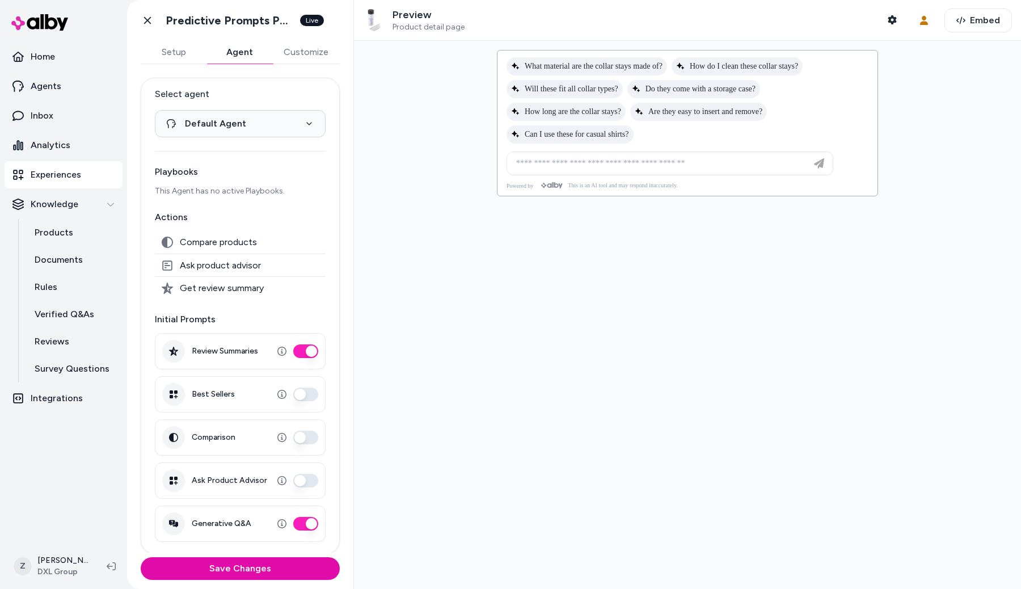
scroll to position [1, 0]
click at [443, 288] on div at bounding box center [687, 315] width 667 height 548
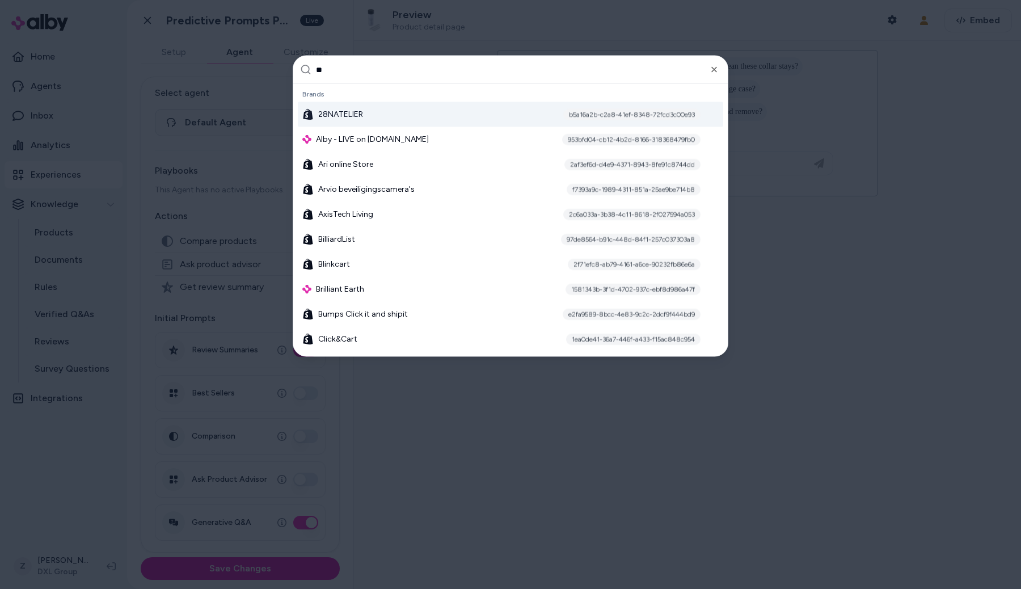
type input "***"
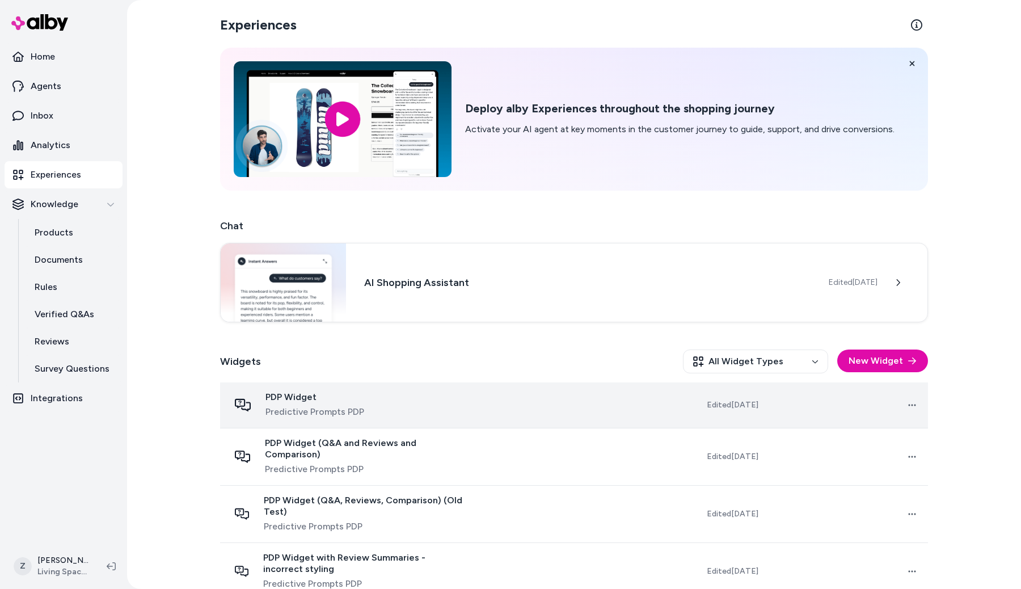
scroll to position [238, 0]
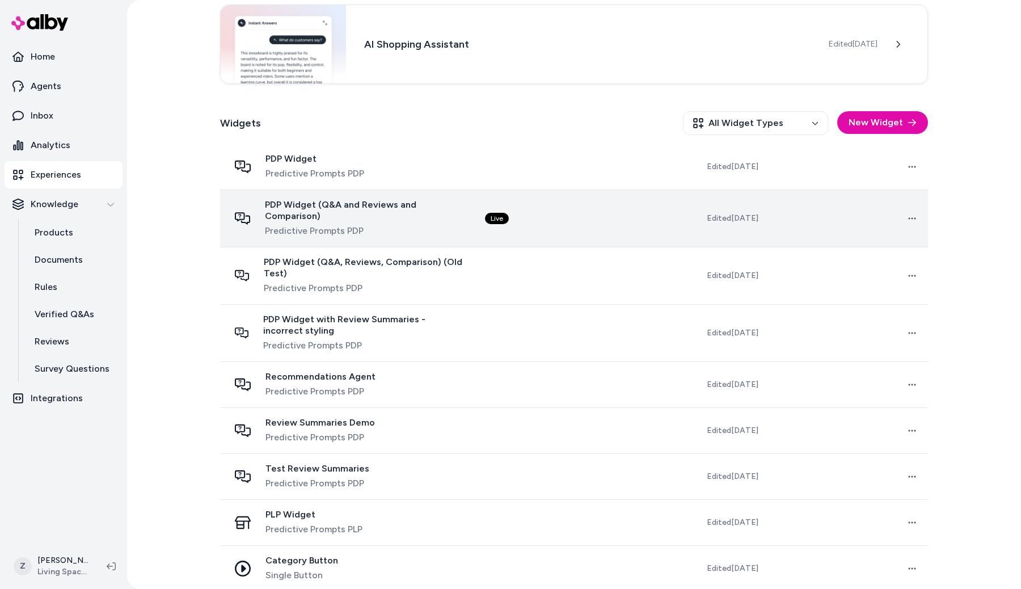
click at [402, 224] on span "Predictive Prompts PDP" at bounding box center [366, 231] width 202 height 14
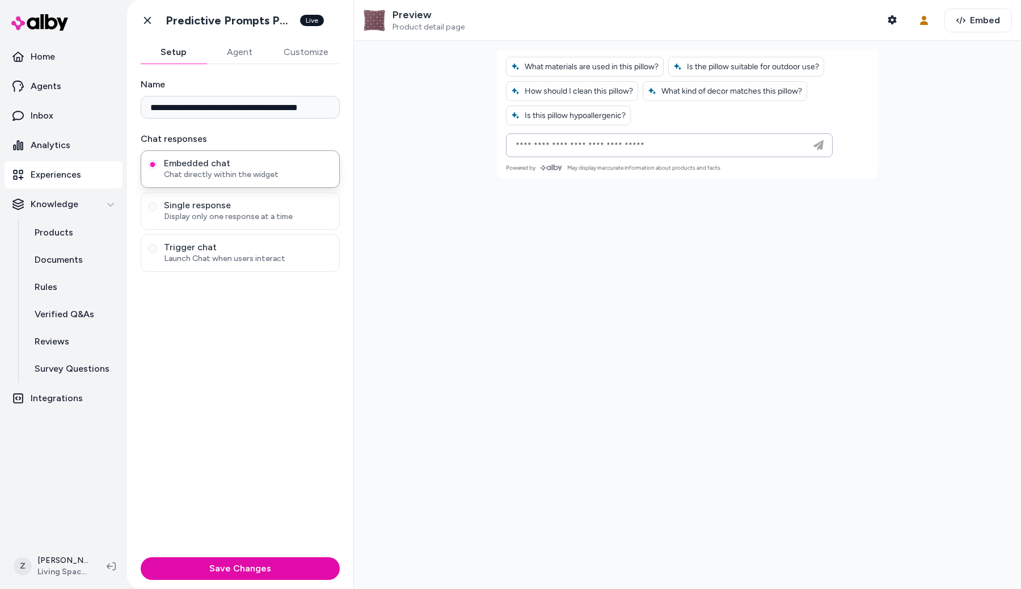
click at [227, 51] on button "Agent" at bounding box center [240, 52] width 66 height 23
